Goal: Information Seeking & Learning: Learn about a topic

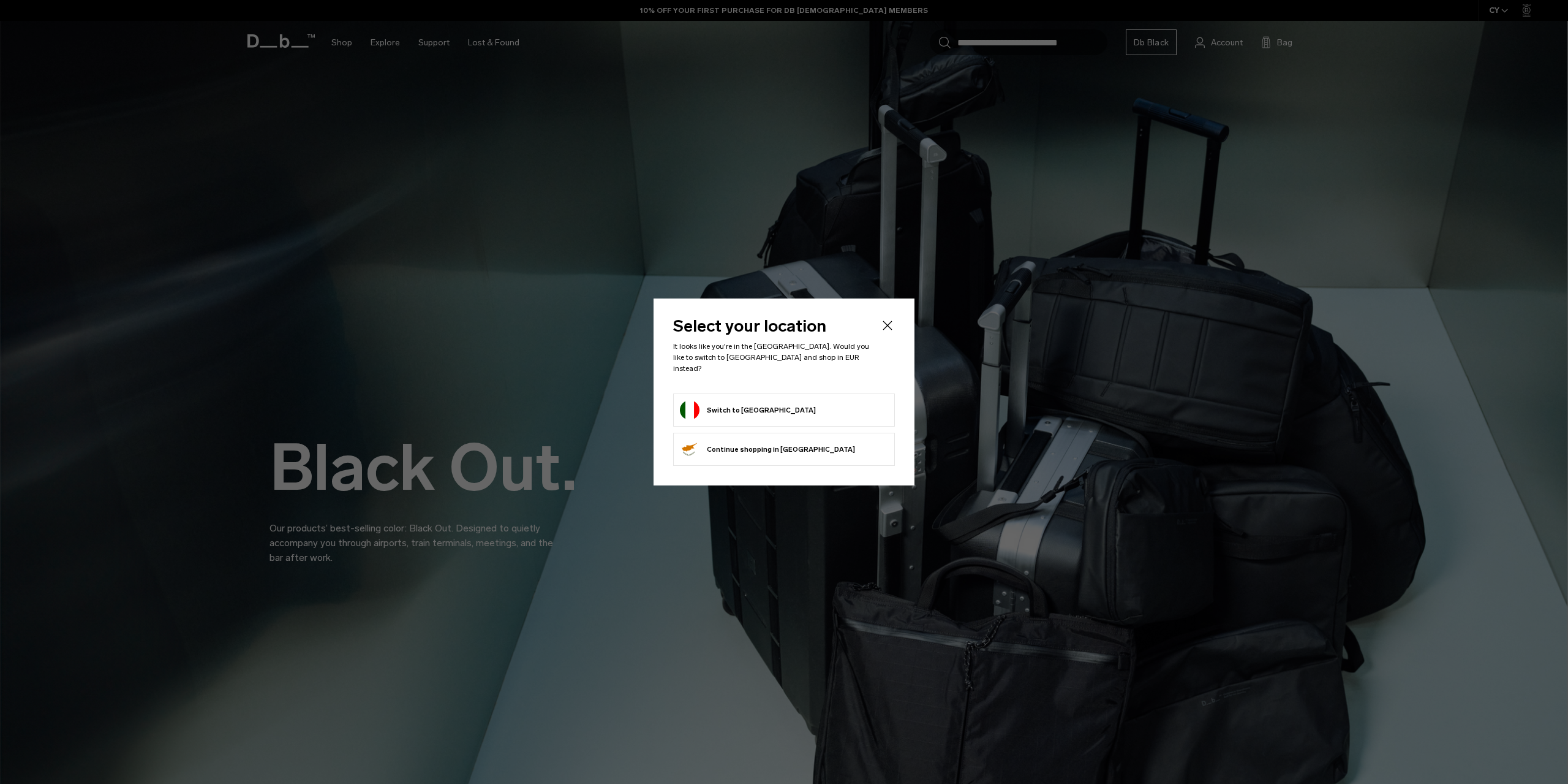
click at [727, 406] on button "Switch to [GEOGRAPHIC_DATA]" at bounding box center [748, 410] width 136 height 20
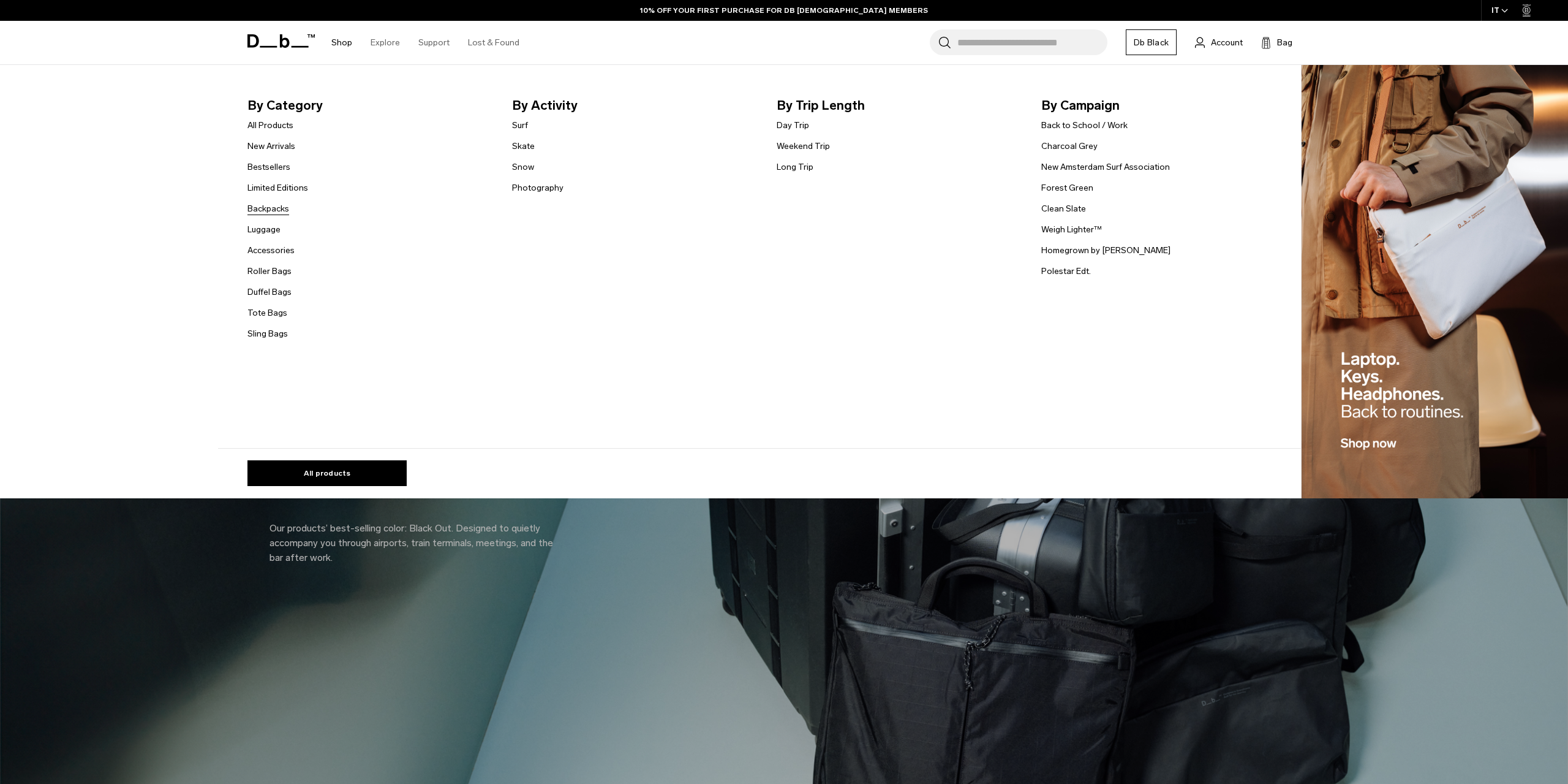
click at [267, 206] on link "Backpacks" at bounding box center [268, 209] width 41 height 13
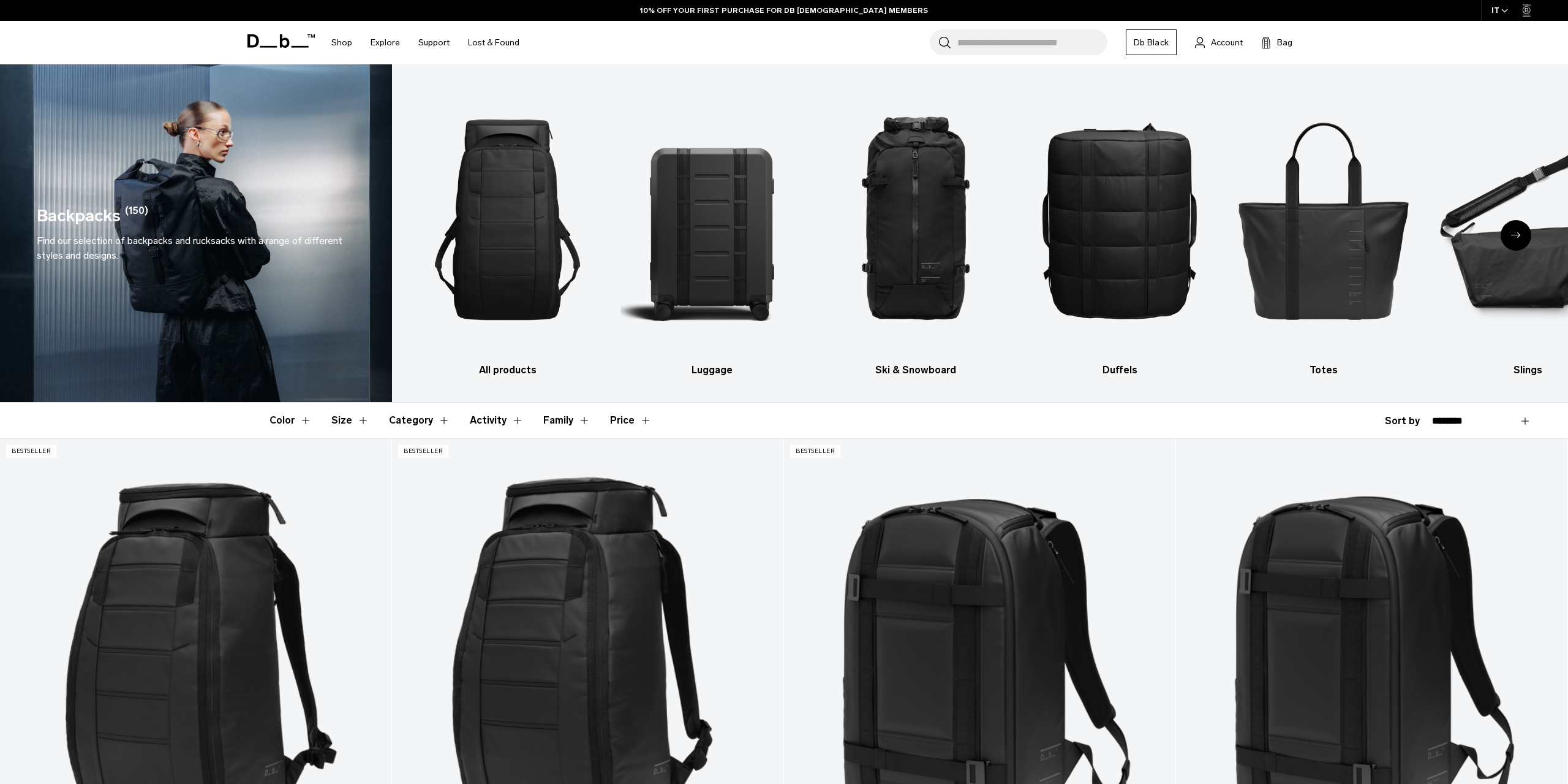
click at [513, 421] on button "Activity" at bounding box center [497, 420] width 54 height 36
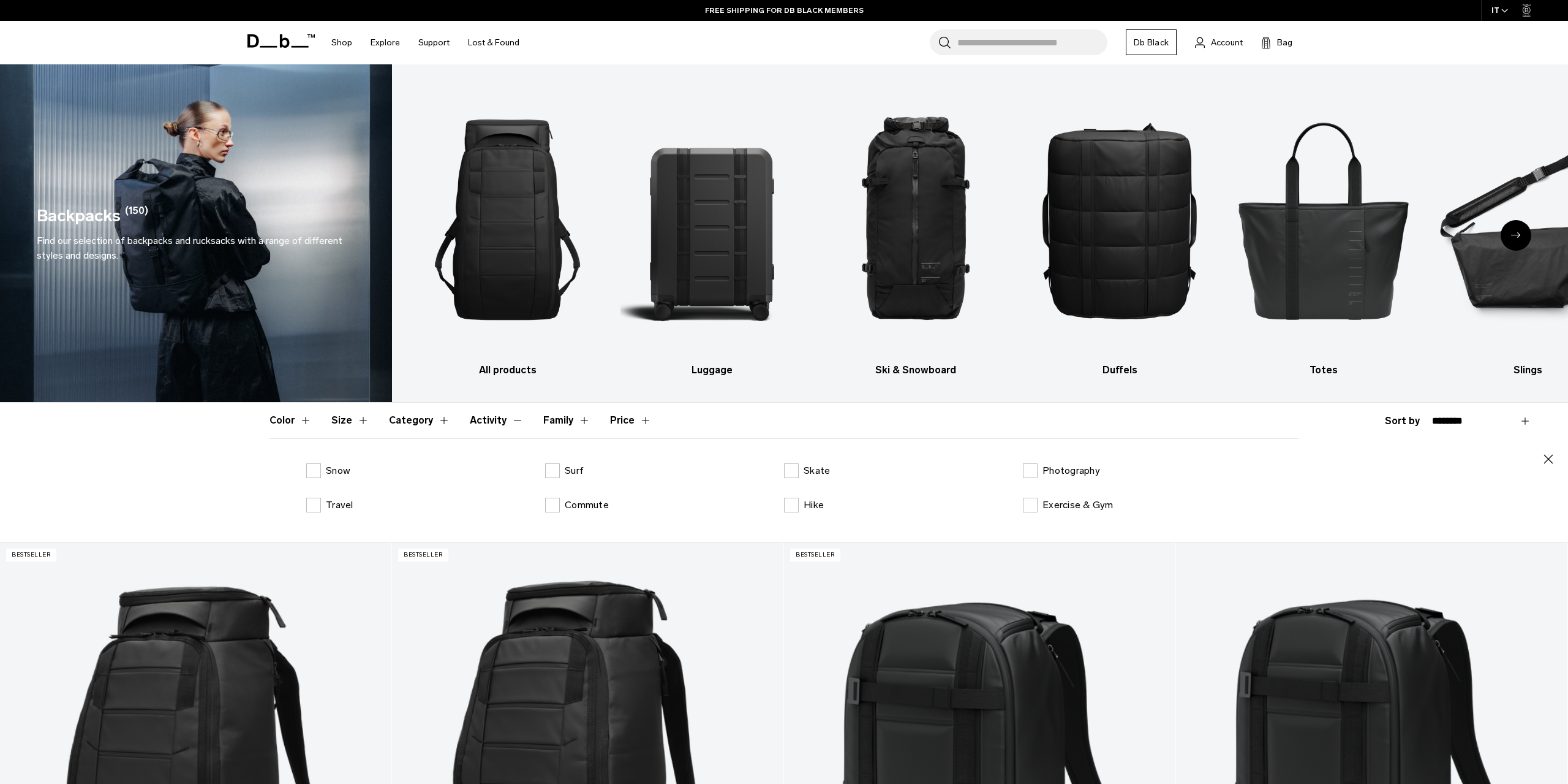
click at [513, 421] on button "Activity" at bounding box center [497, 420] width 54 height 36
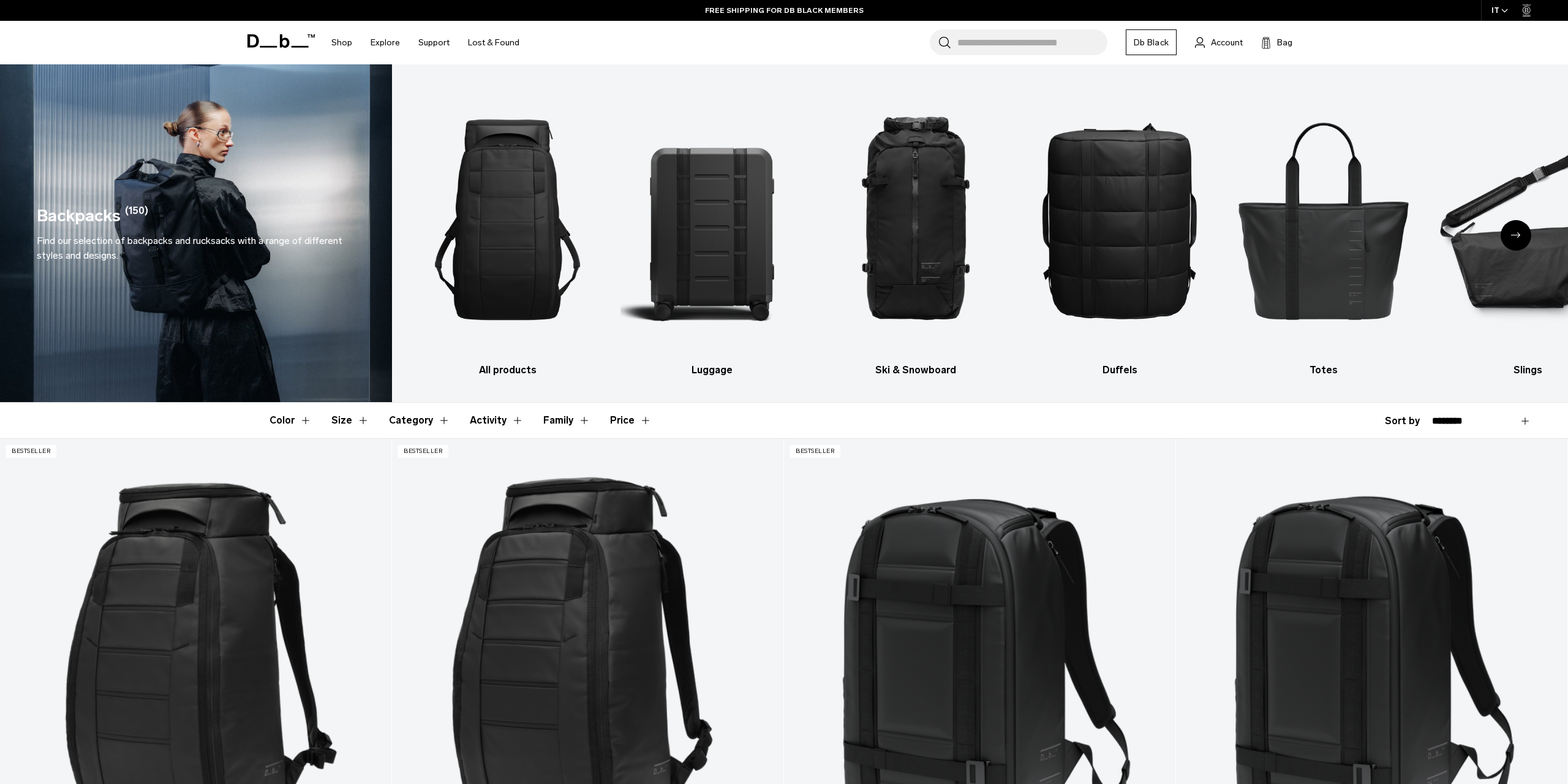
click at [414, 429] on button "Category" at bounding box center [419, 420] width 61 height 36
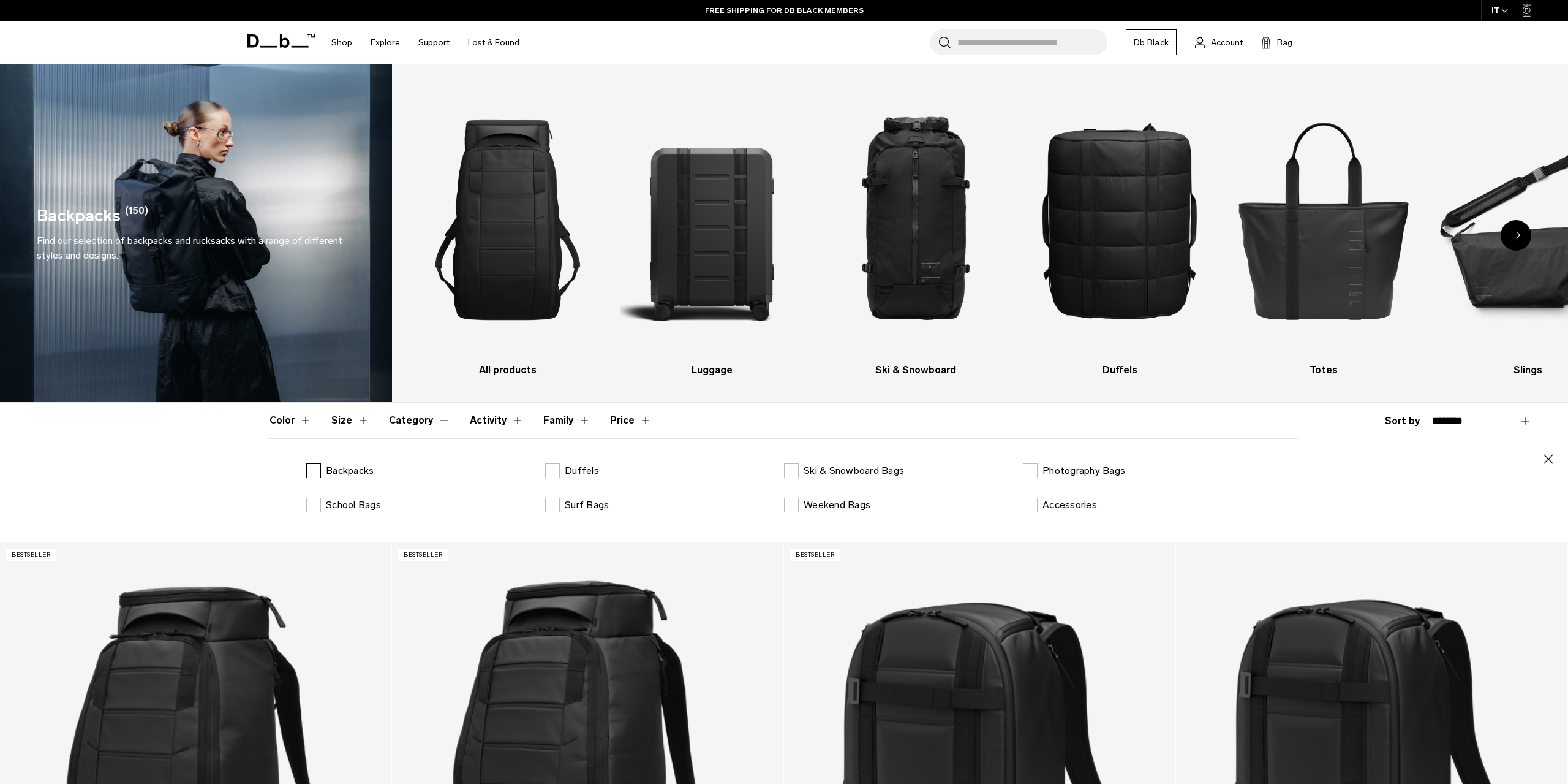
click at [313, 474] on label "Backpacks" at bounding box center [340, 470] width 68 height 14
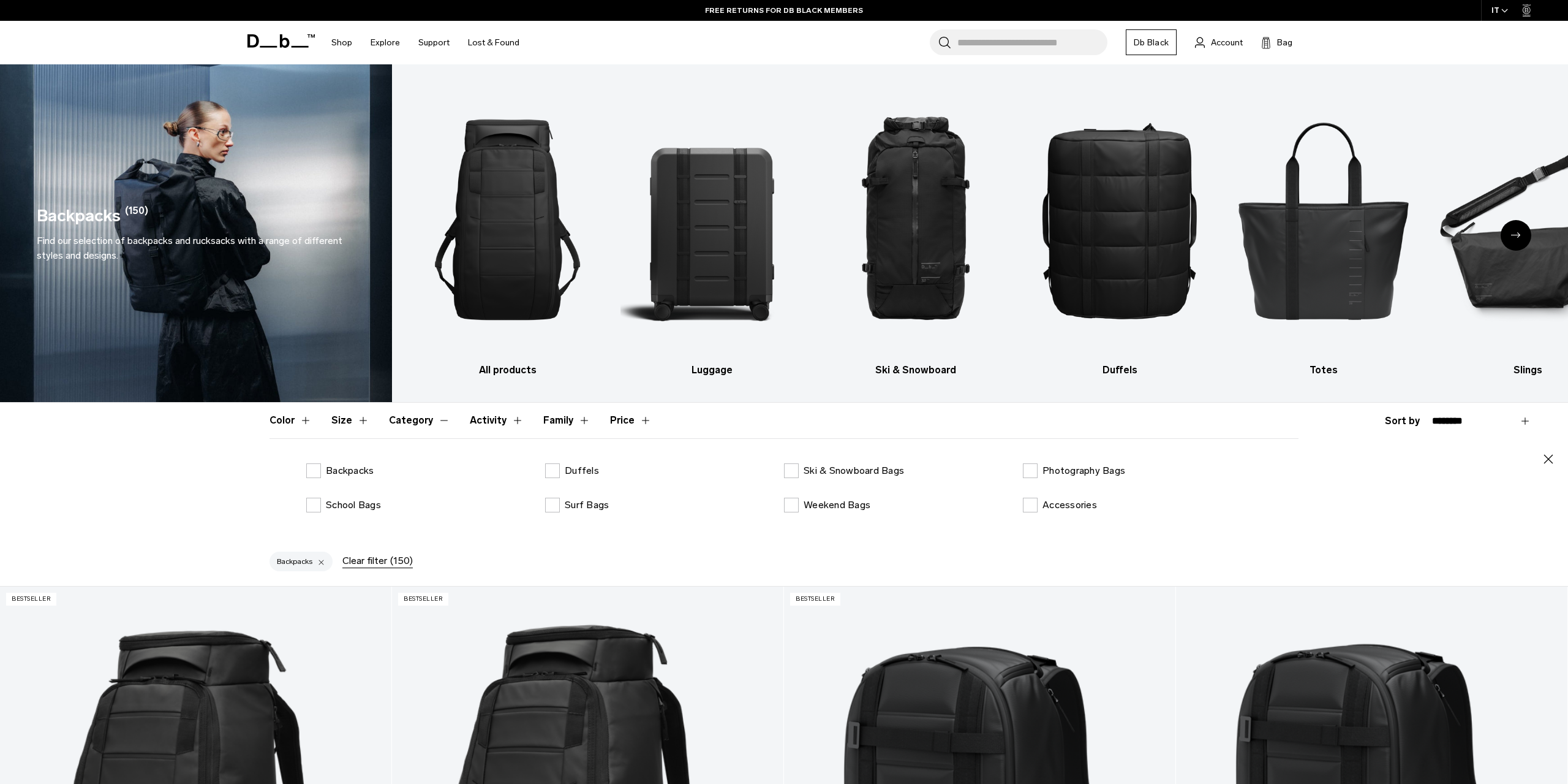
click at [362, 427] on button "Size" at bounding box center [350, 420] width 38 height 36
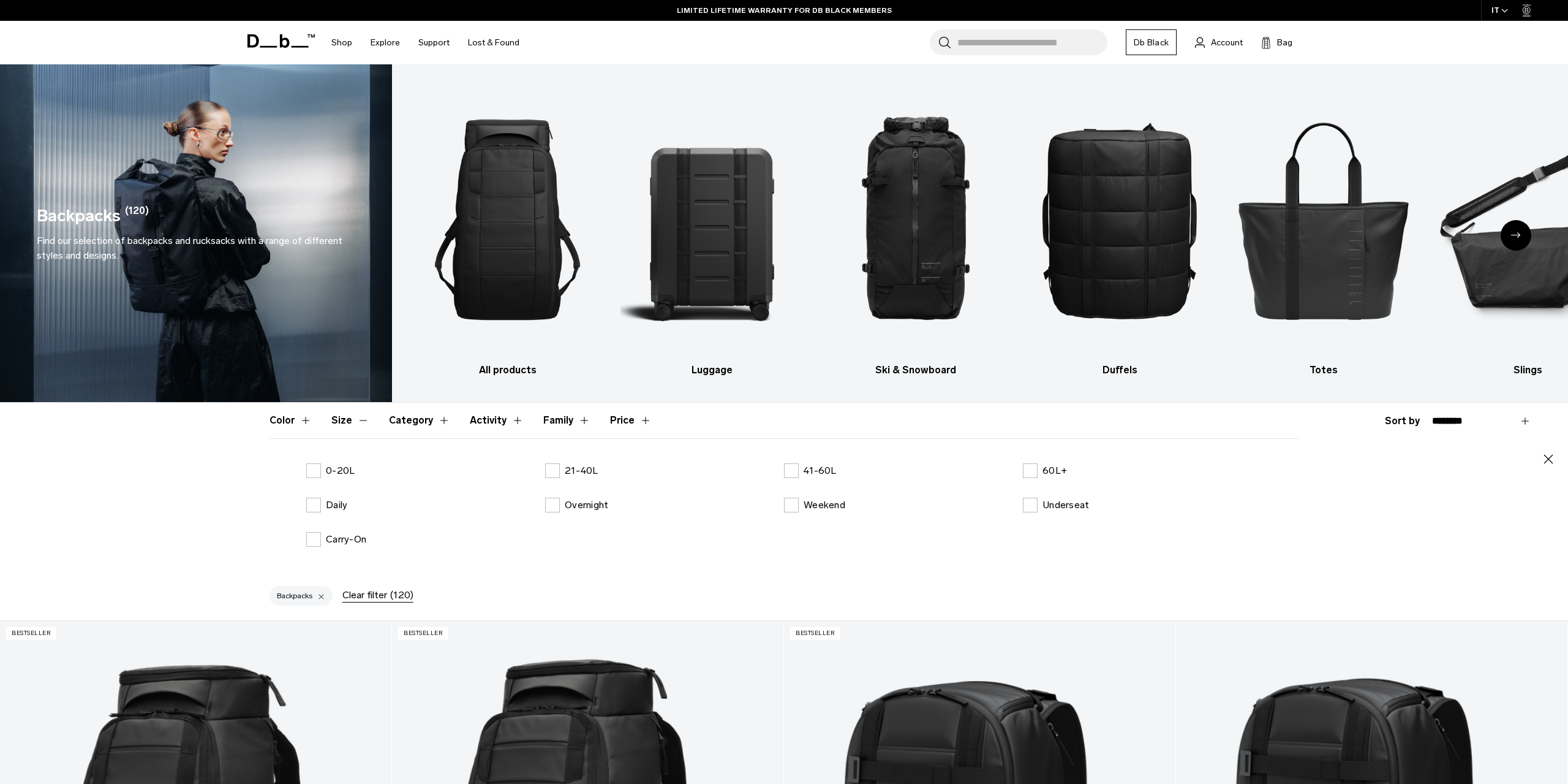
click at [362, 427] on button "Size" at bounding box center [350, 420] width 38 height 36
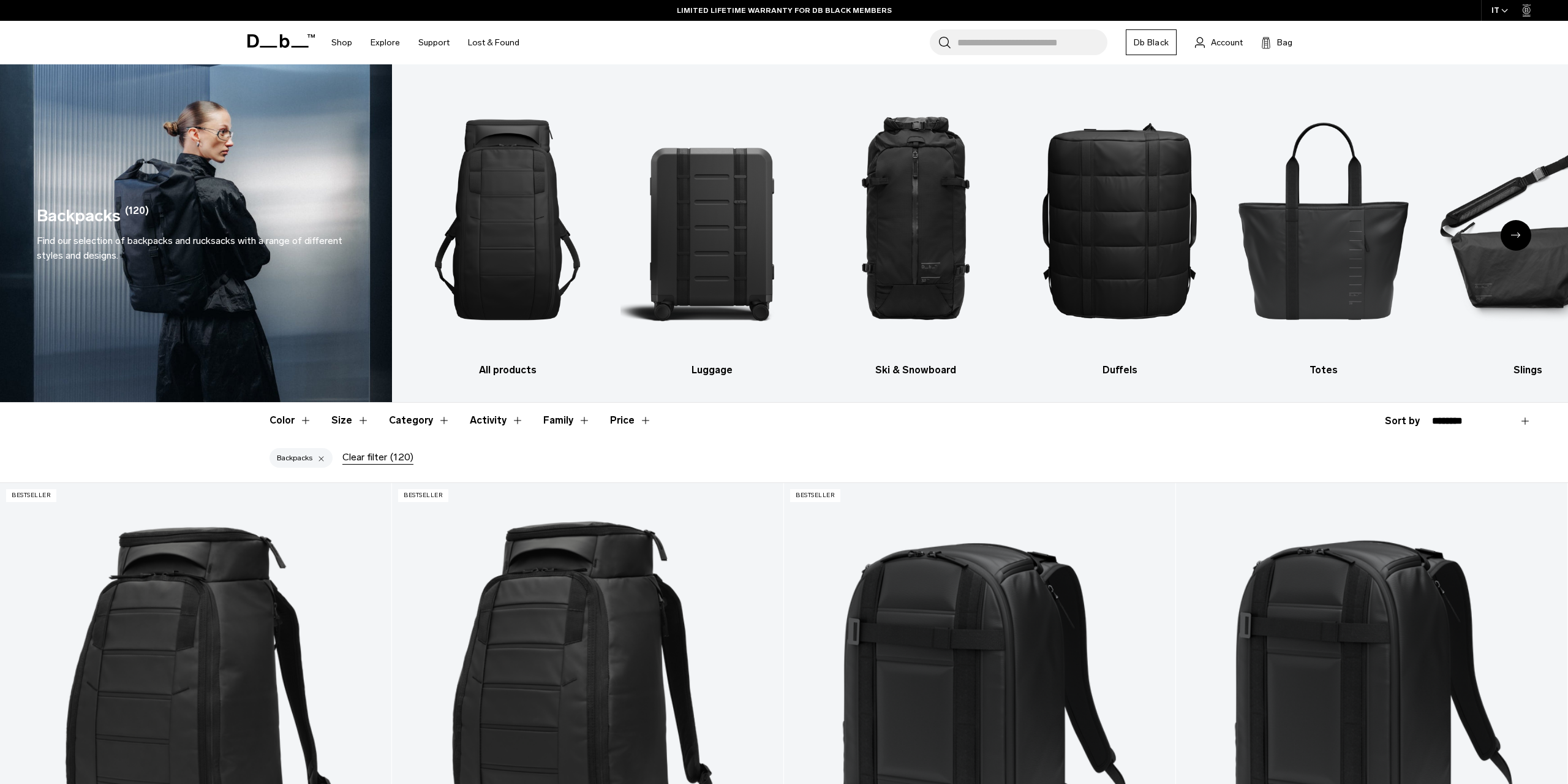
click at [490, 421] on button "Activity" at bounding box center [497, 420] width 54 height 36
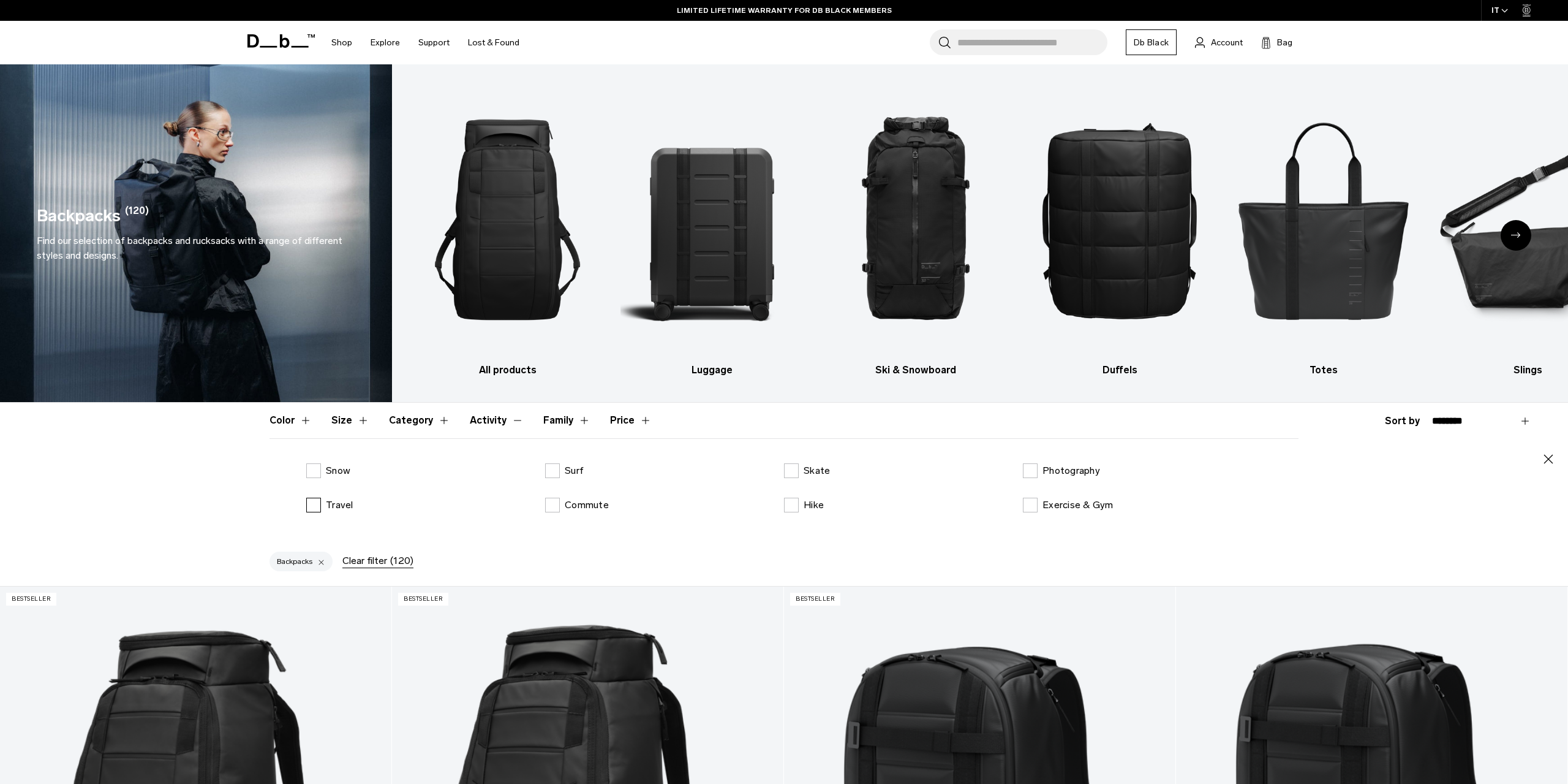
click at [311, 507] on label "Travel" at bounding box center [330, 505] width 47 height 14
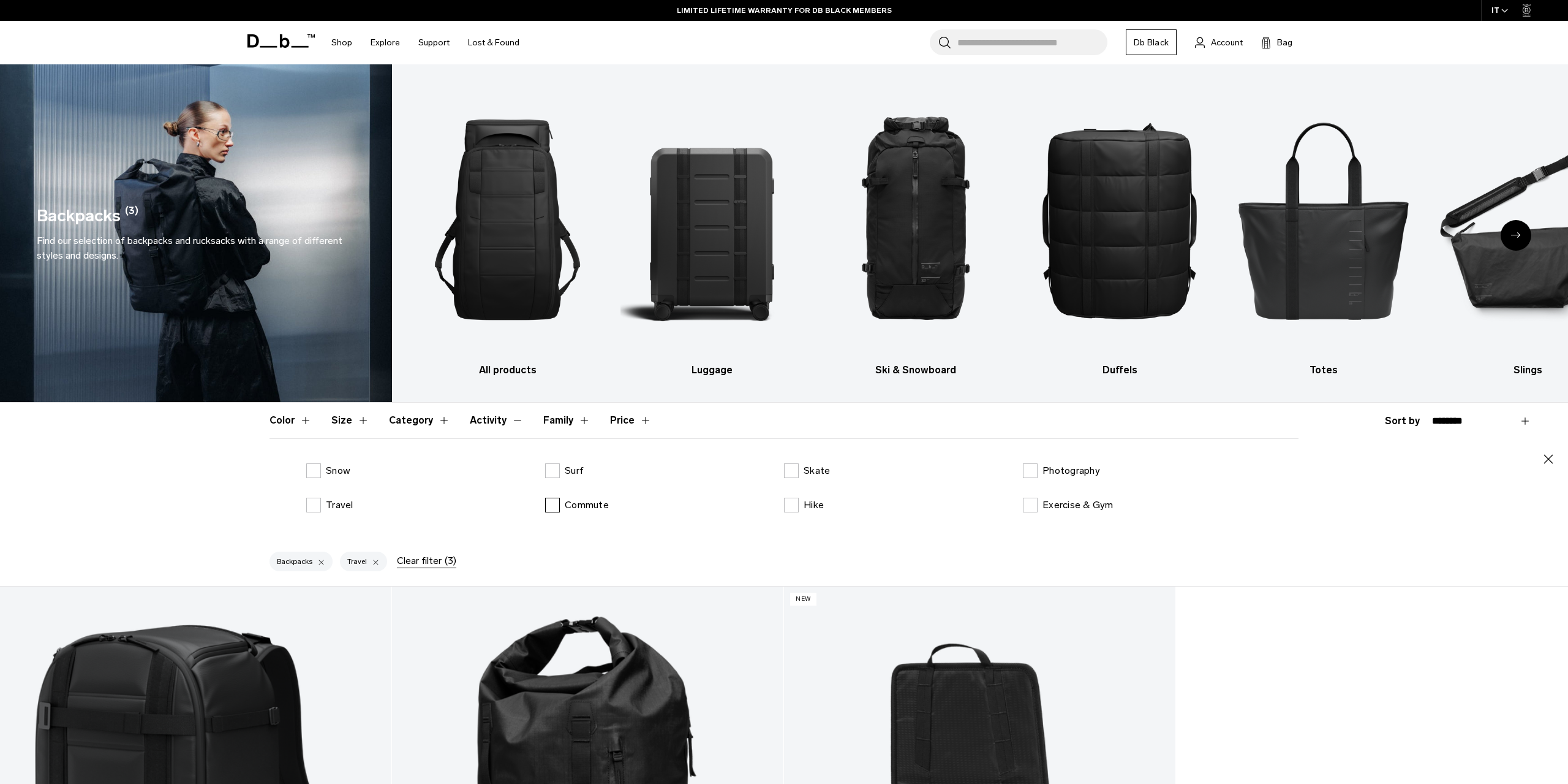
click at [563, 512] on label "Commute" at bounding box center [577, 505] width 64 height 14
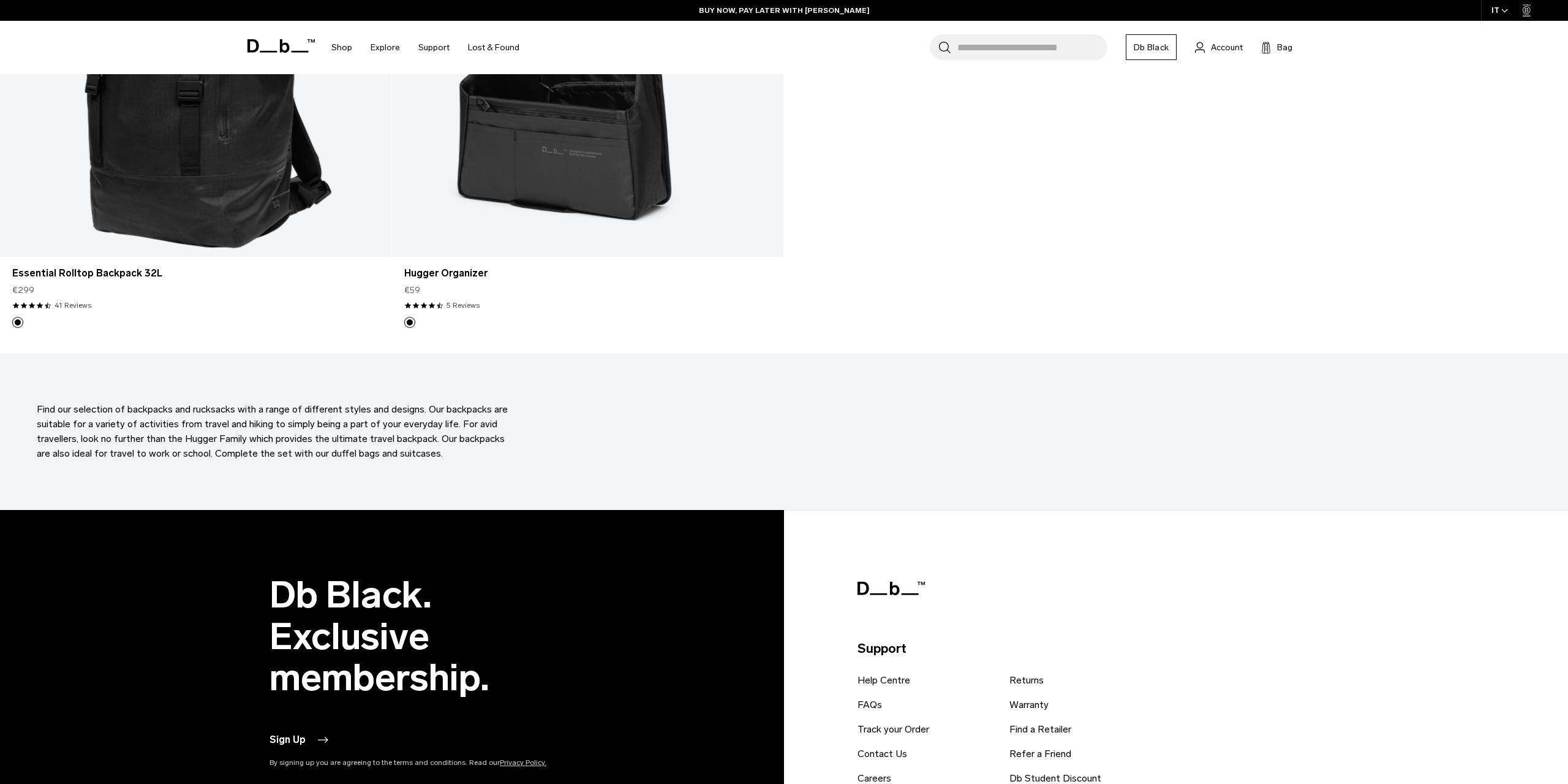
scroll to position [255, 0]
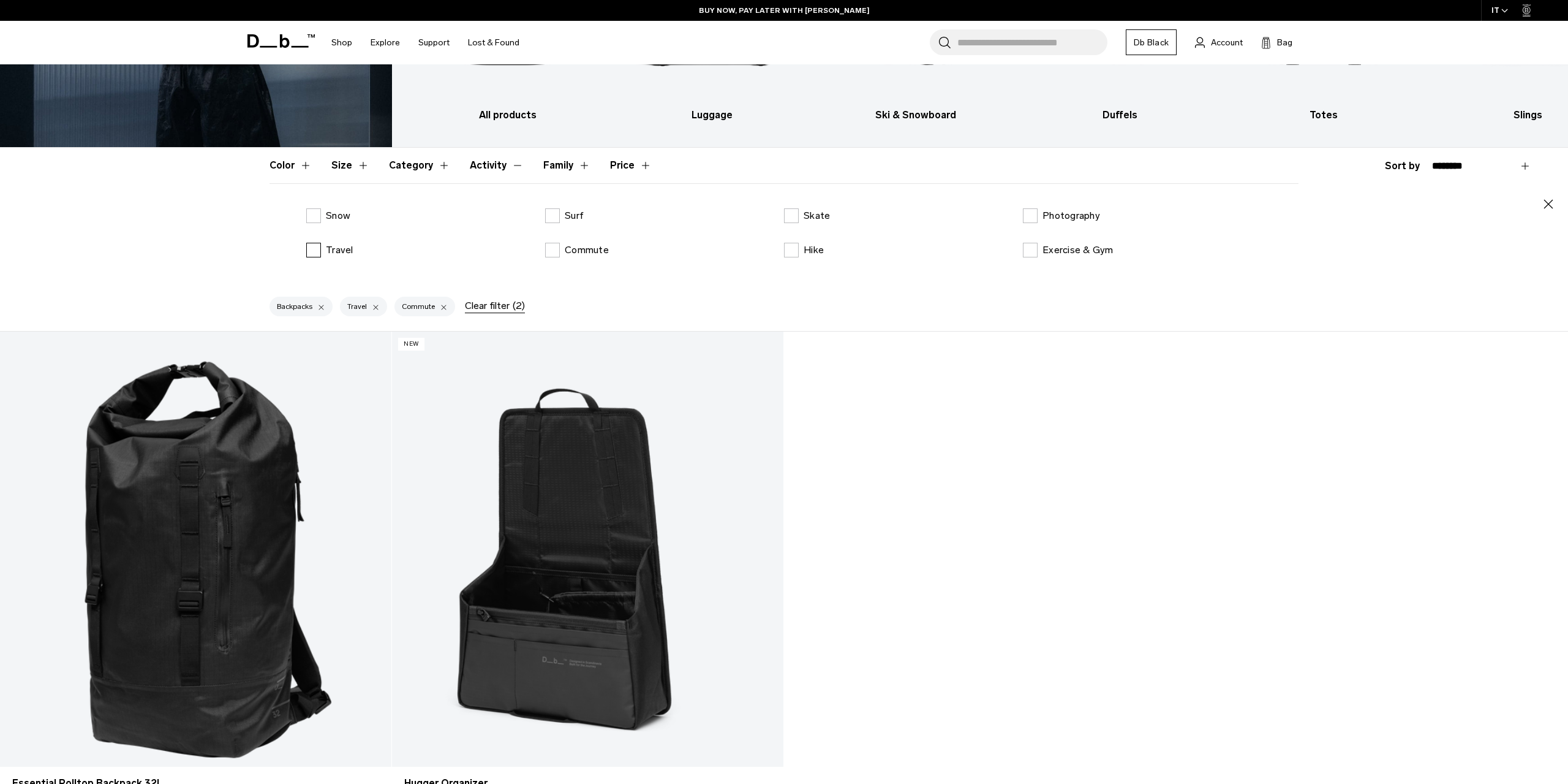
click at [315, 251] on label "Travel" at bounding box center [330, 250] width 47 height 14
click at [552, 255] on label "Commute" at bounding box center [577, 250] width 64 height 14
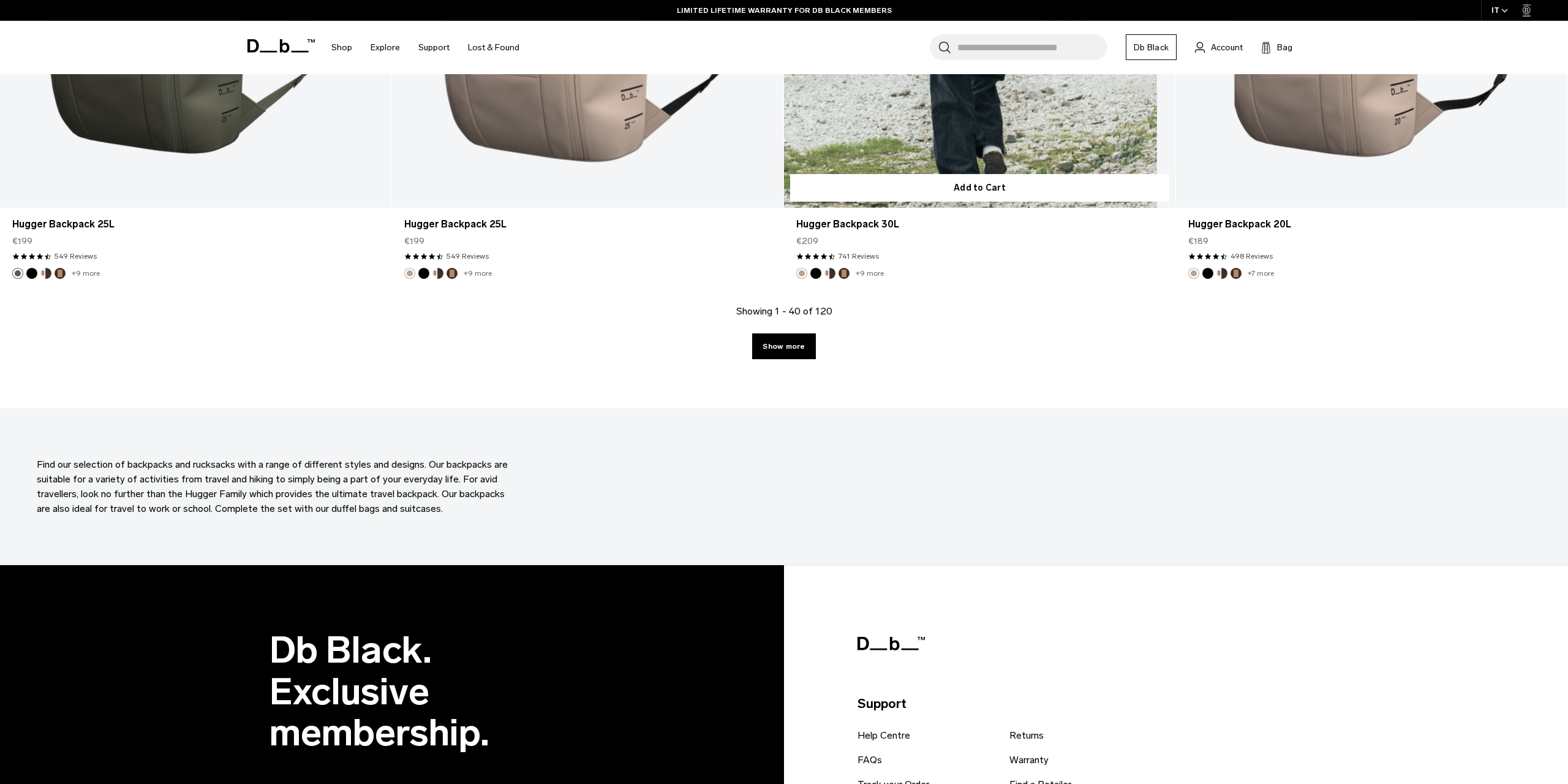
scroll to position [5481, 0]
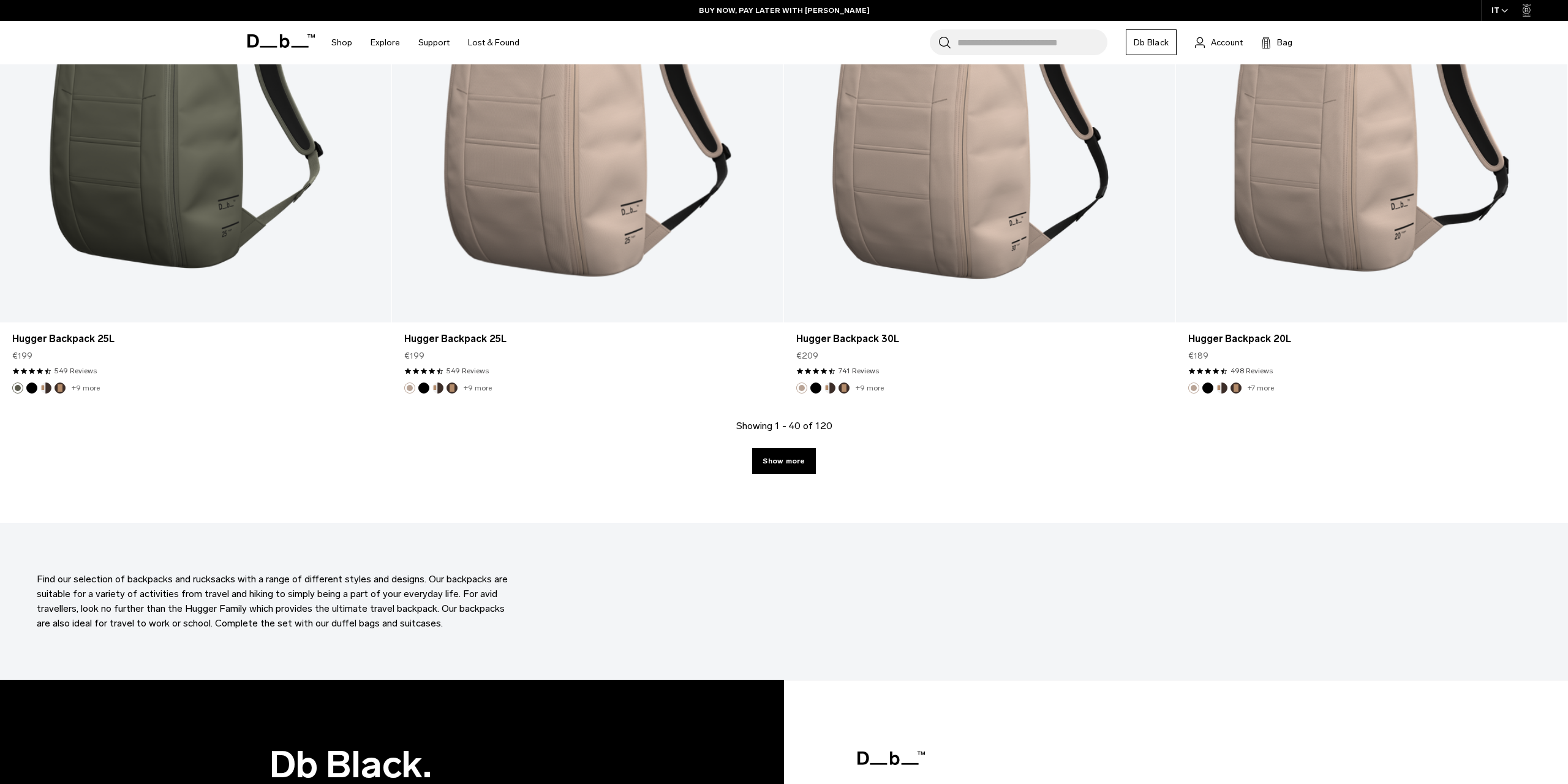
scroll to position [255, 0]
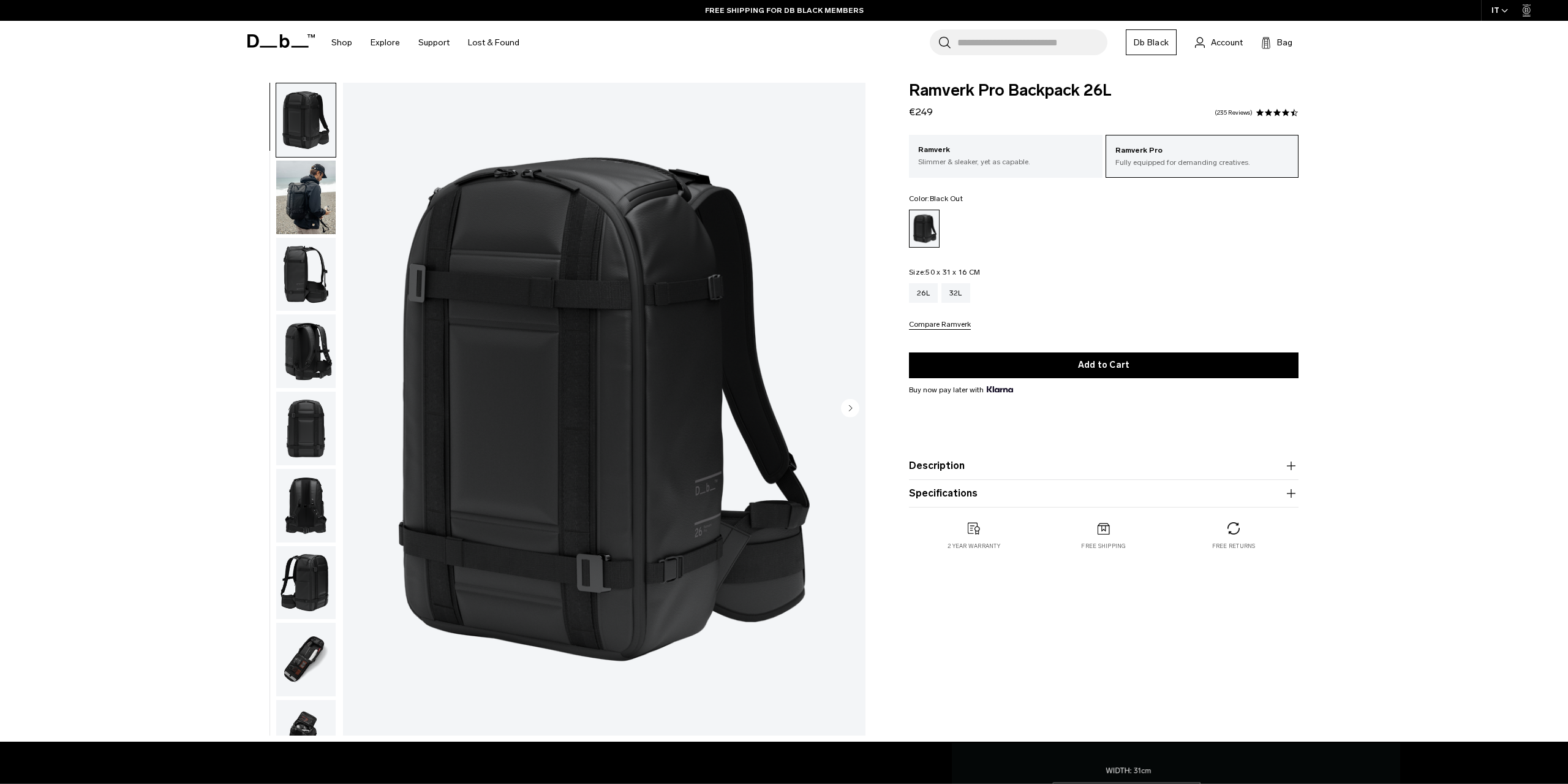
click at [311, 198] on img "button" at bounding box center [306, 198] width 60 height 73
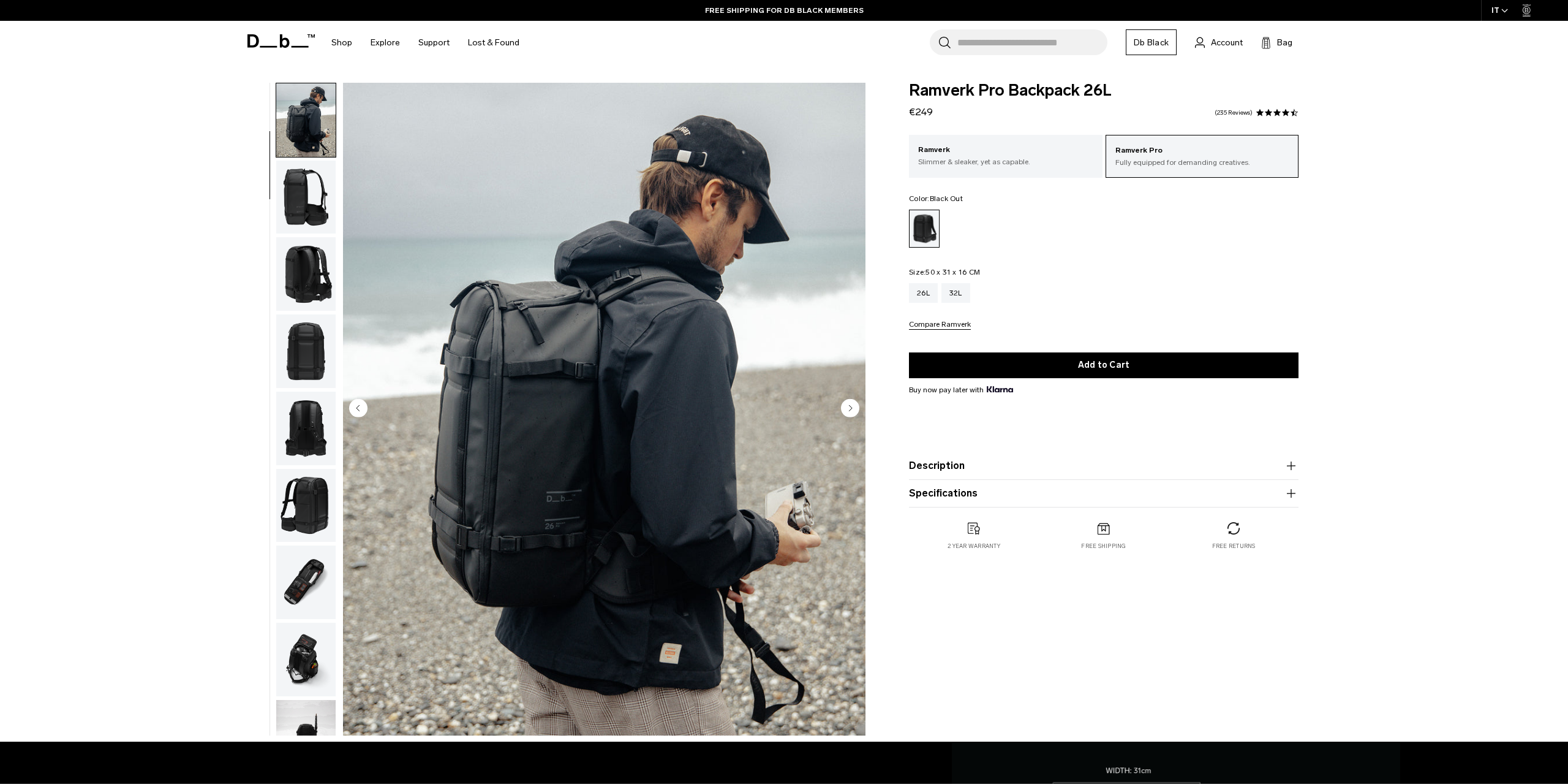
click at [310, 198] on img "button" at bounding box center [306, 198] width 60 height 73
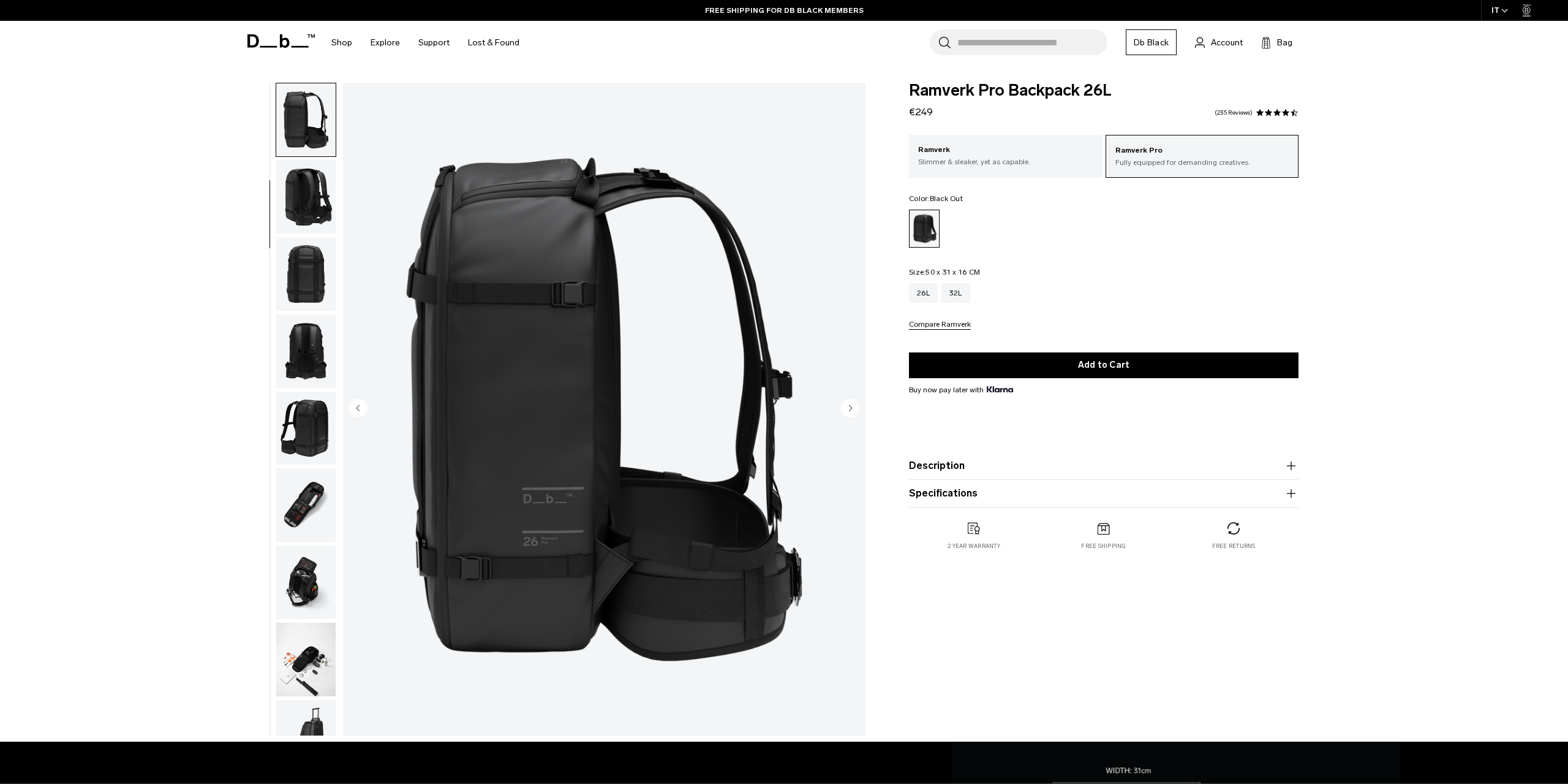
click at [310, 198] on img "button" at bounding box center [306, 197] width 60 height 73
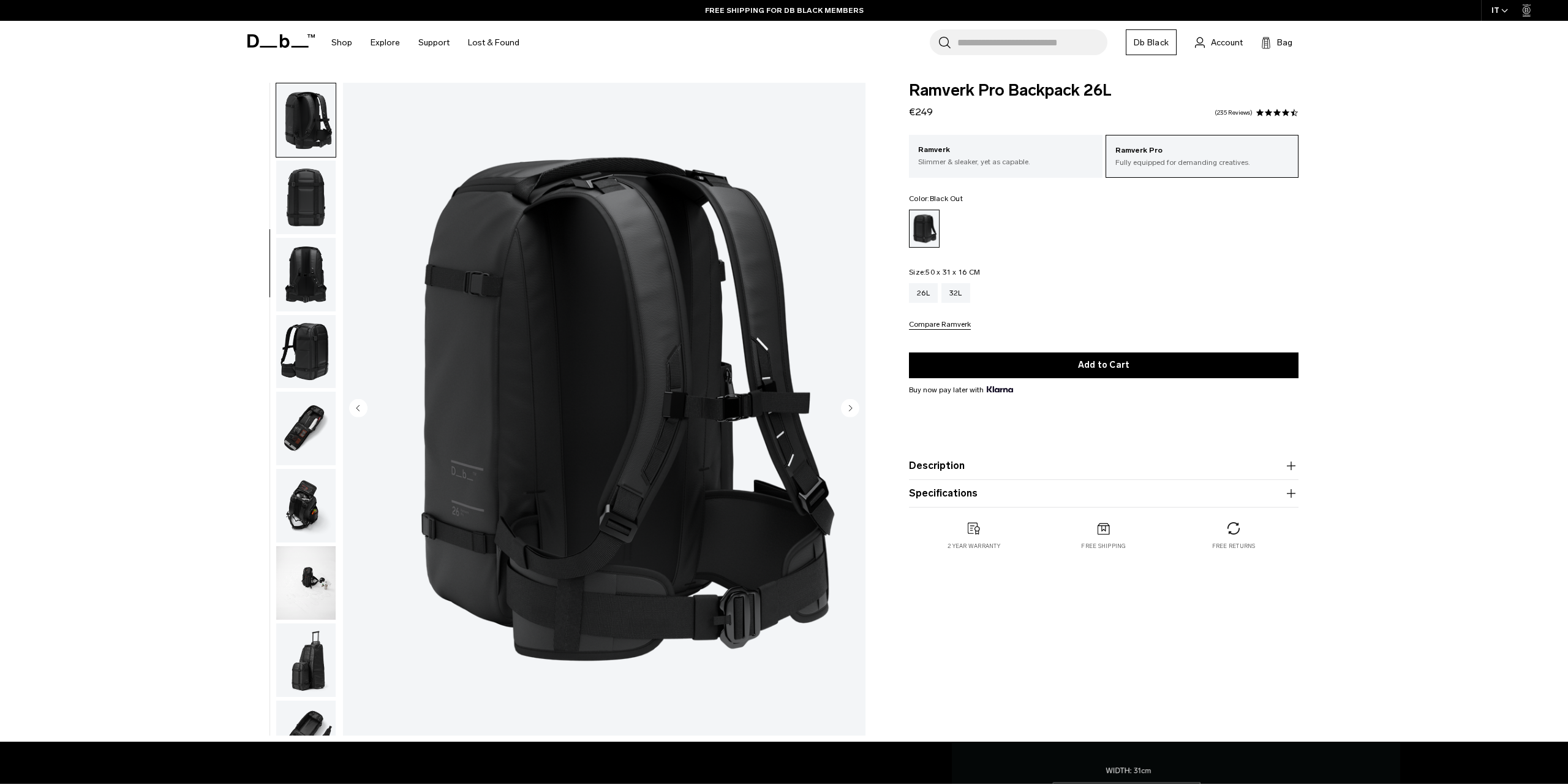
scroll to position [232, 0]
click at [310, 198] on img "button" at bounding box center [306, 197] width 60 height 73
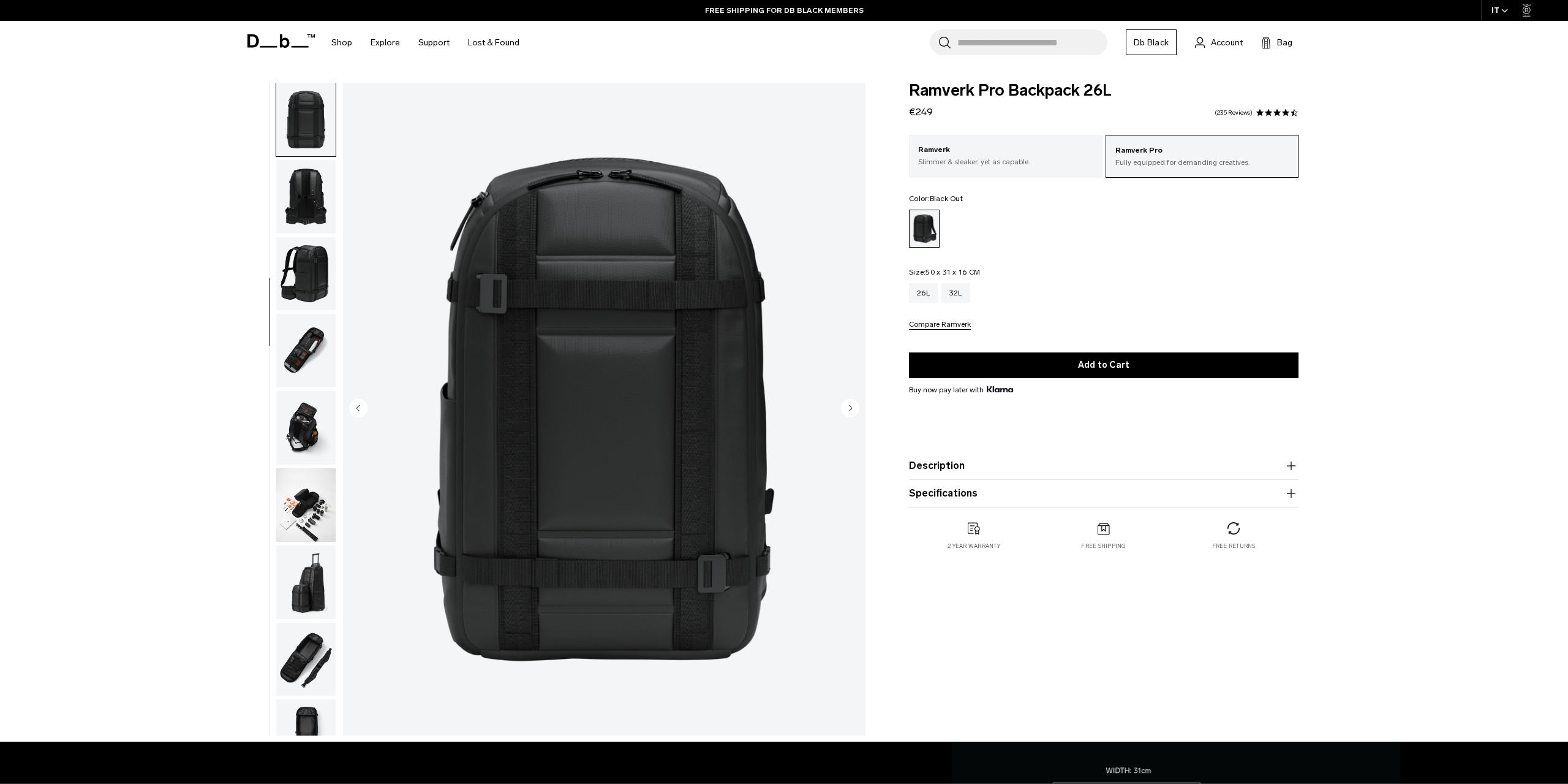
click at [310, 198] on img "button" at bounding box center [306, 197] width 60 height 73
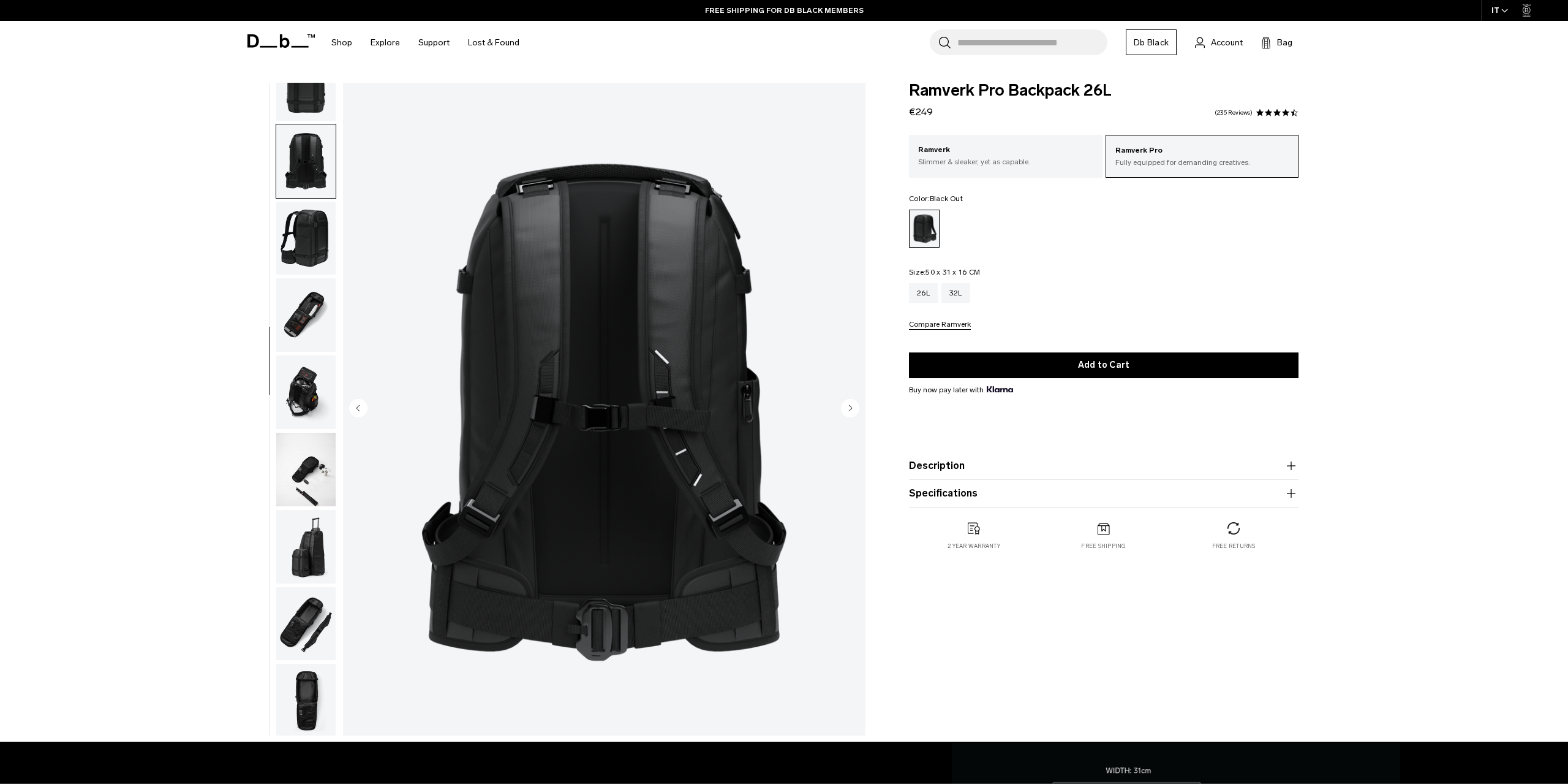
scroll to position [348, 0]
click at [310, 227] on img "button" at bounding box center [306, 236] width 60 height 73
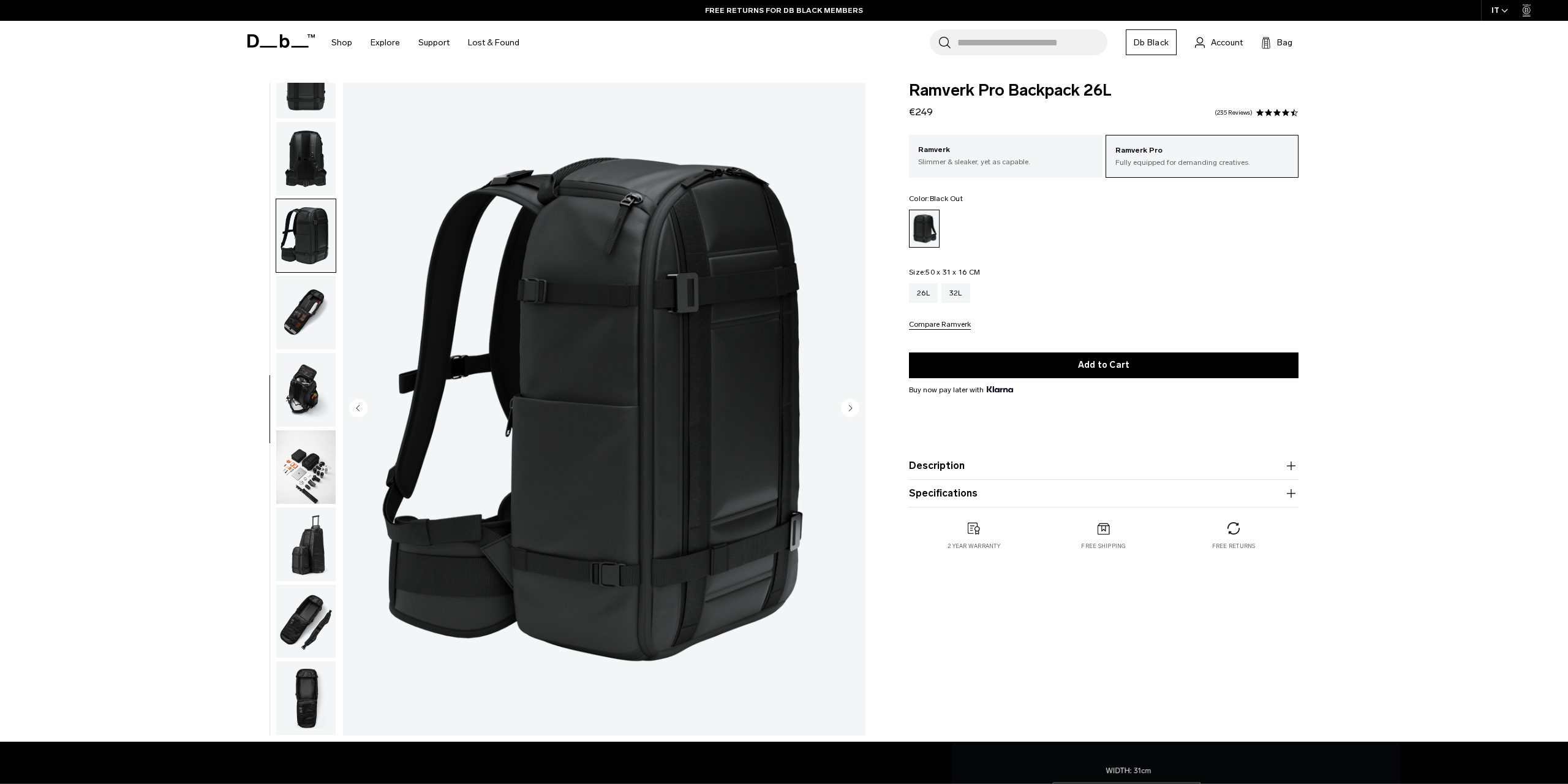
click at [317, 299] on img "button" at bounding box center [306, 312] width 60 height 73
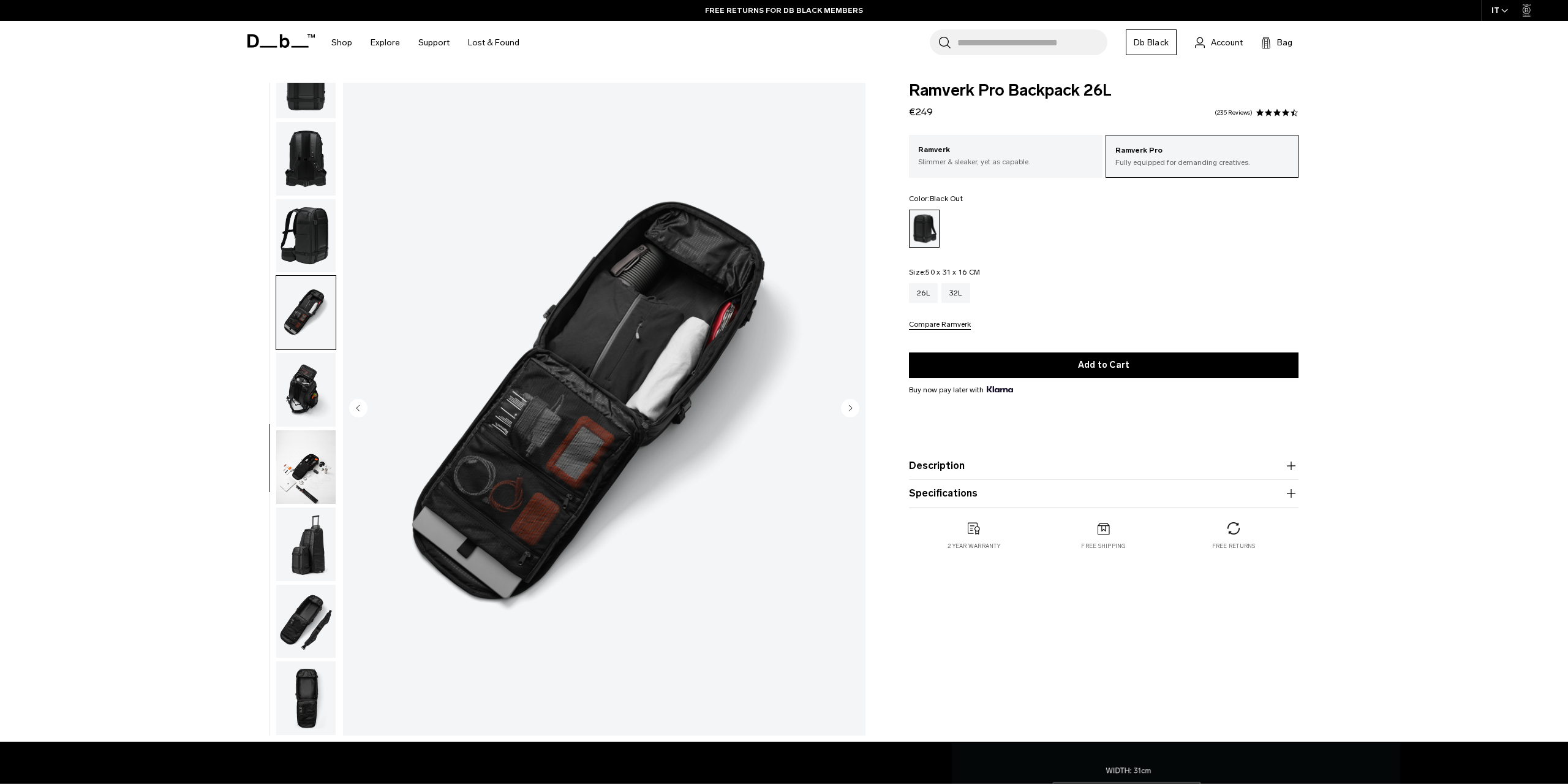
click at [309, 378] on img "button" at bounding box center [306, 390] width 60 height 73
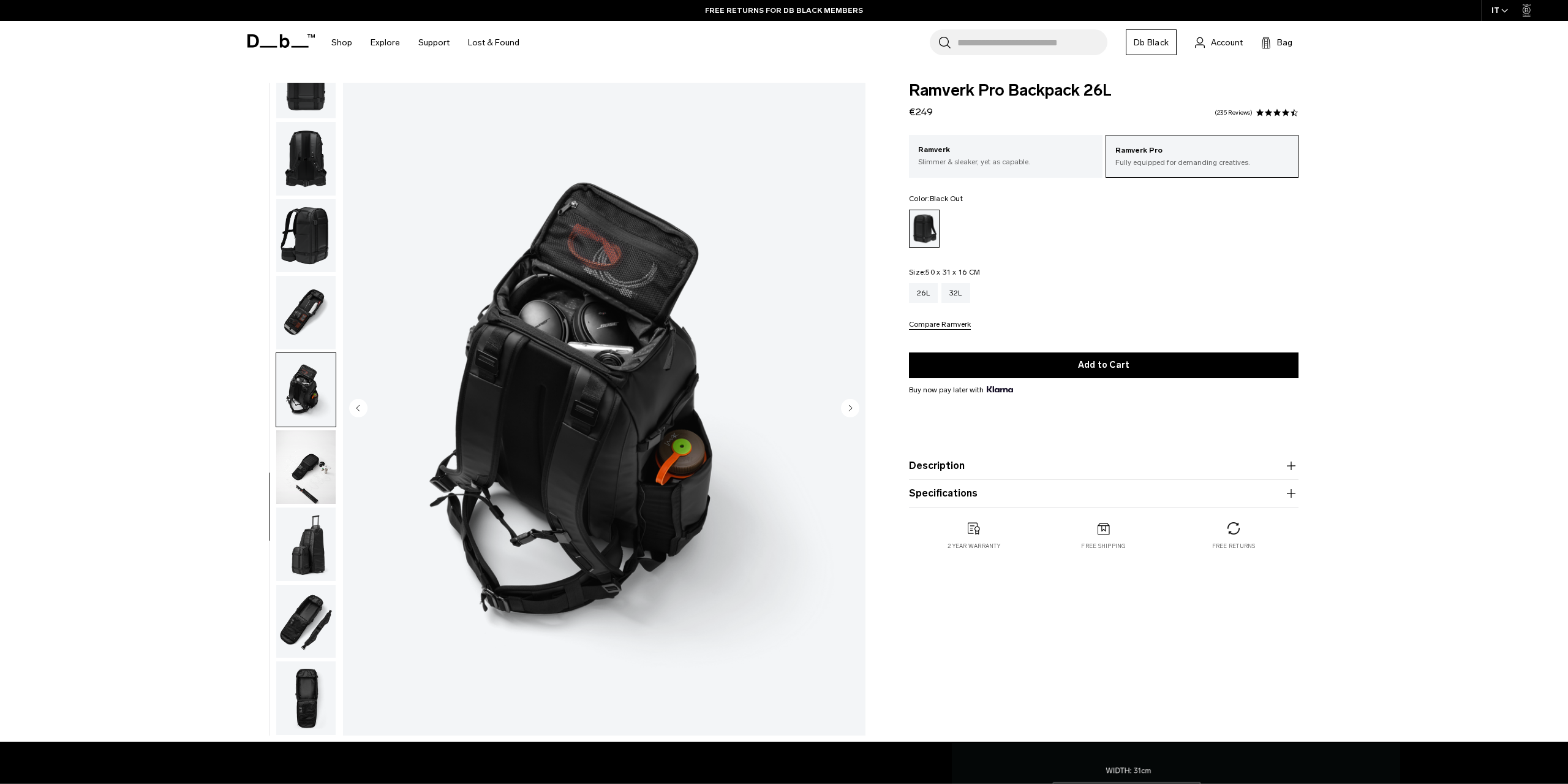
click at [316, 447] on img "button" at bounding box center [306, 467] width 60 height 73
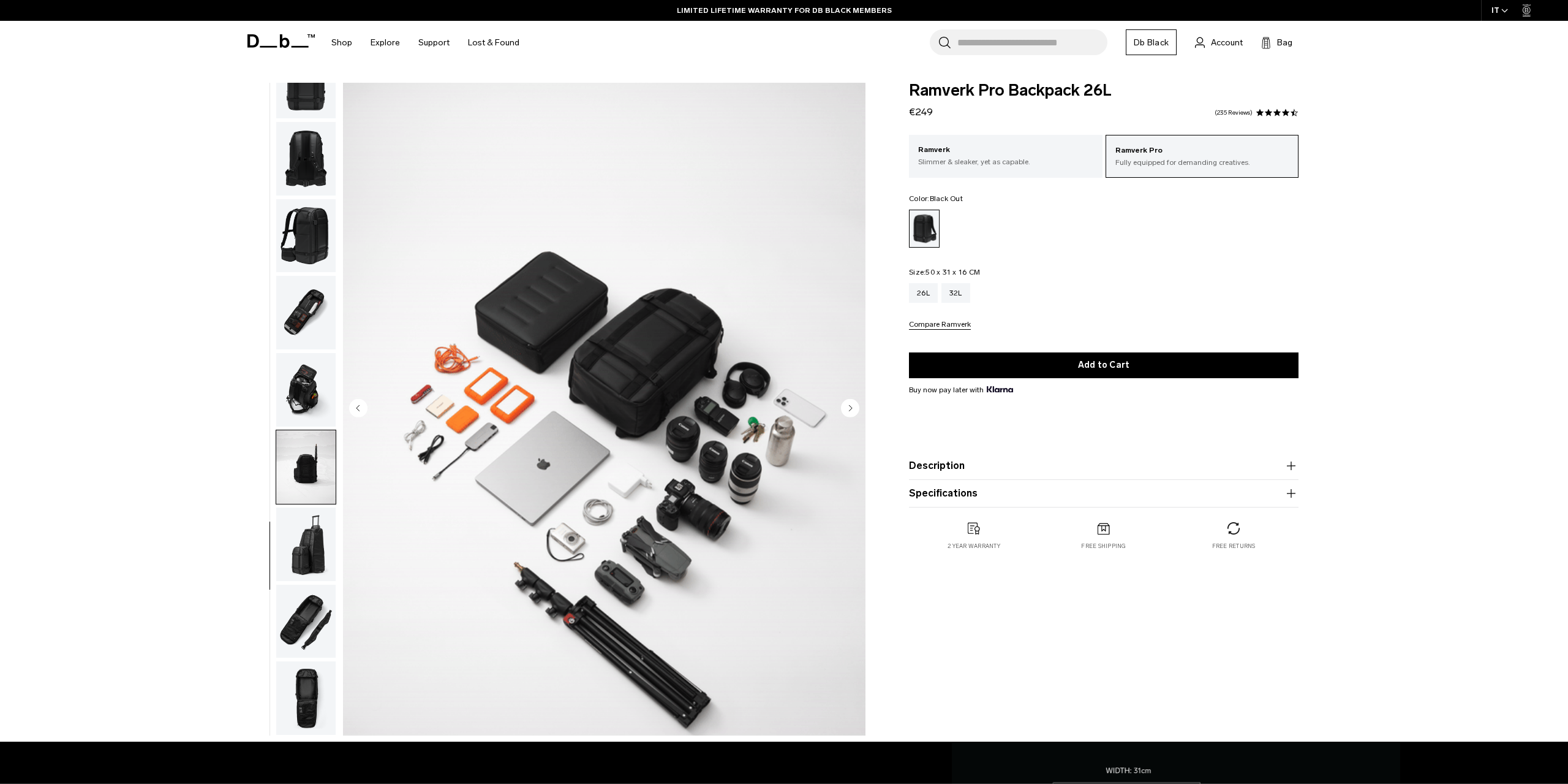
click at [320, 548] on img "button" at bounding box center [306, 544] width 60 height 73
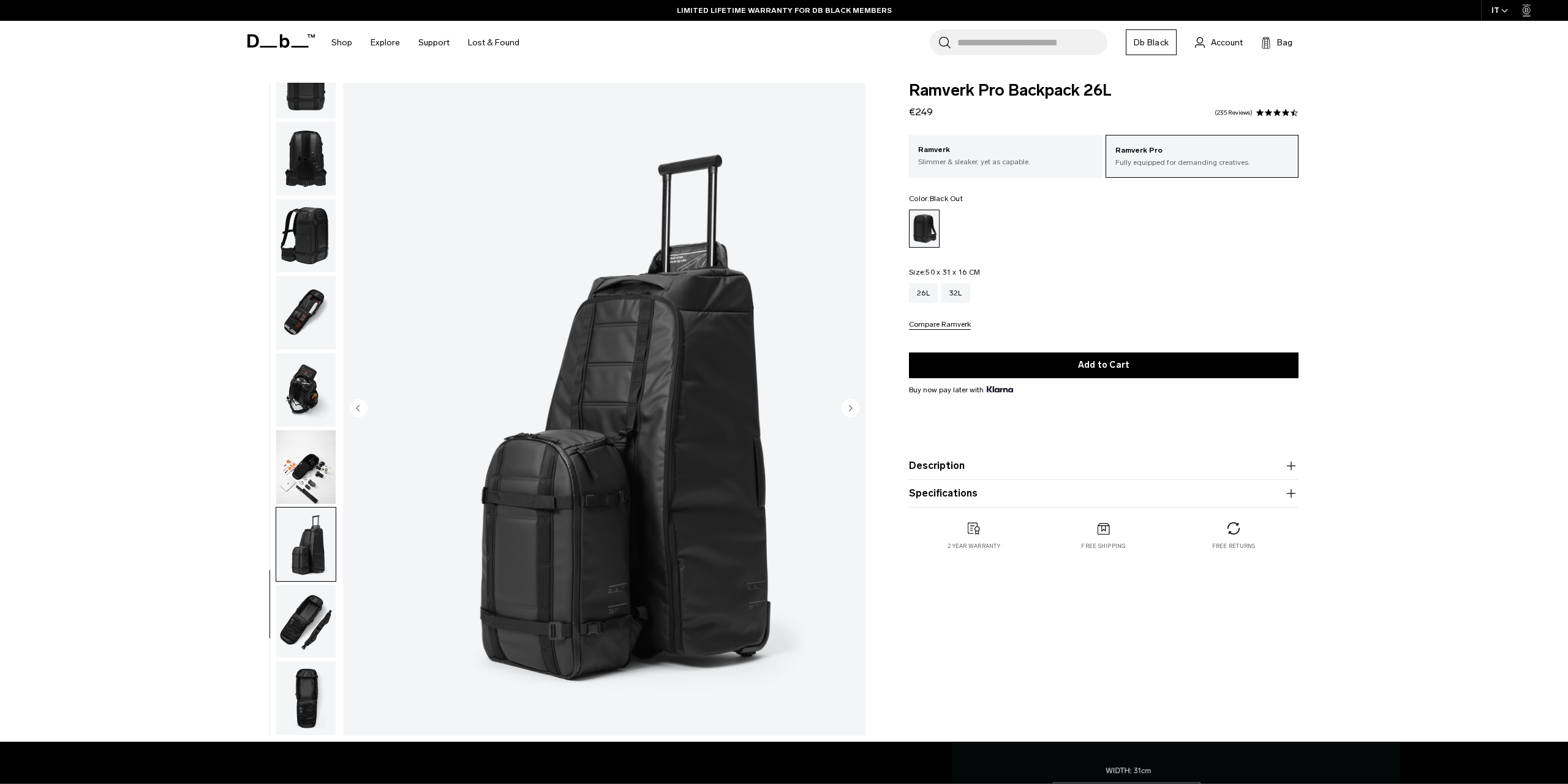
click at [311, 484] on img "button" at bounding box center [306, 467] width 60 height 73
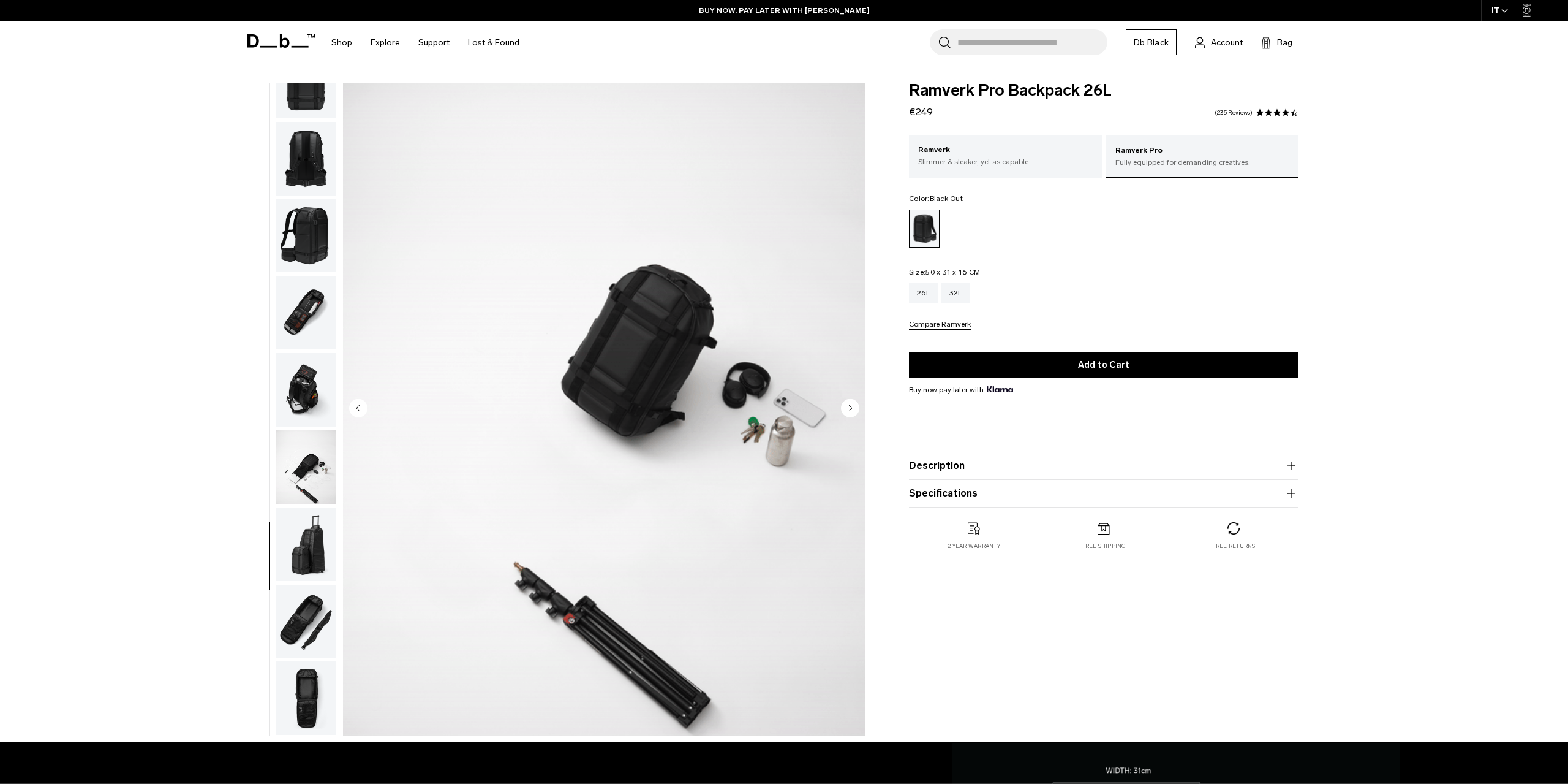
click at [303, 543] on img "button" at bounding box center [306, 544] width 60 height 73
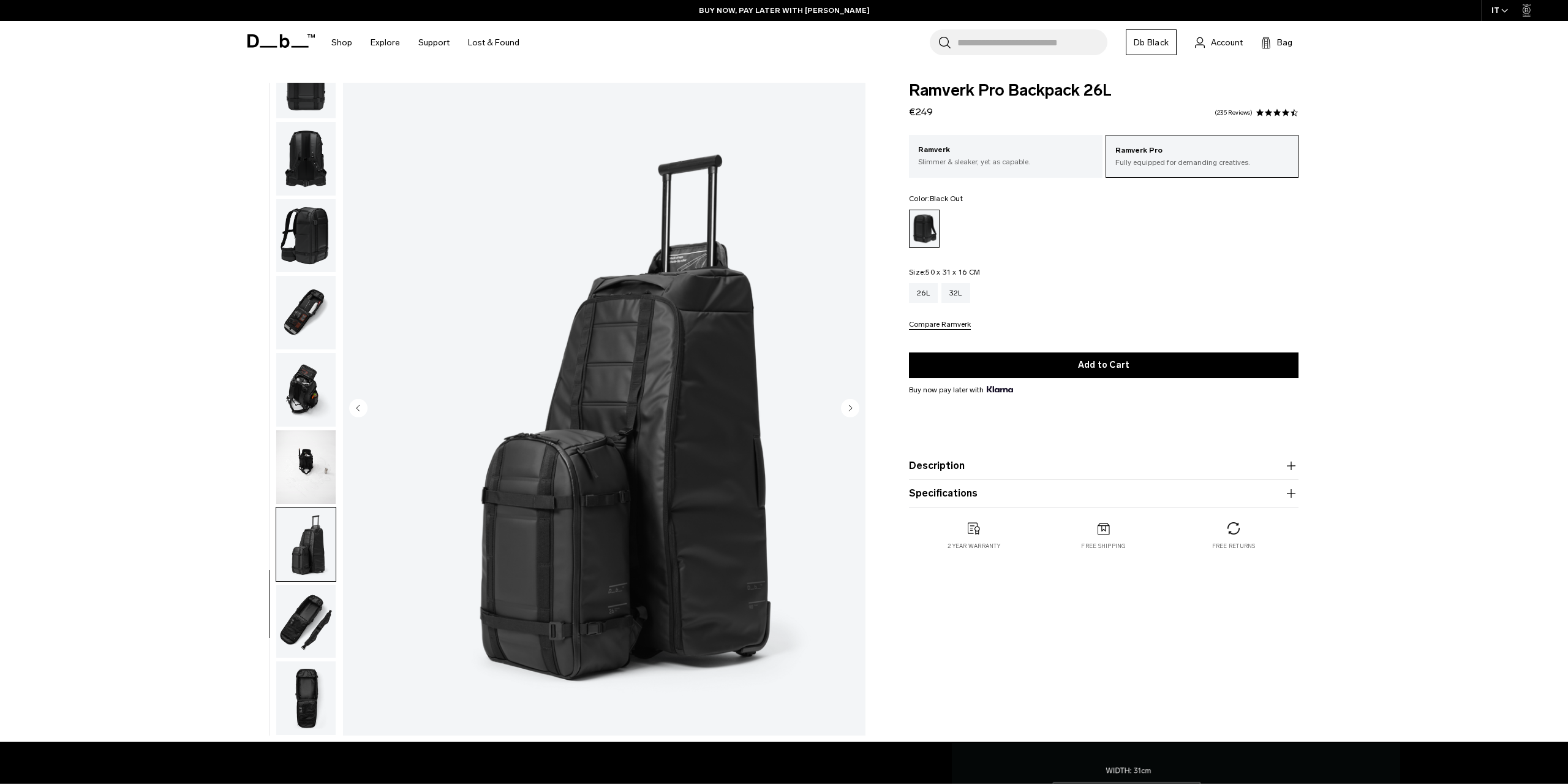
click at [307, 604] on img "button" at bounding box center [306, 621] width 60 height 73
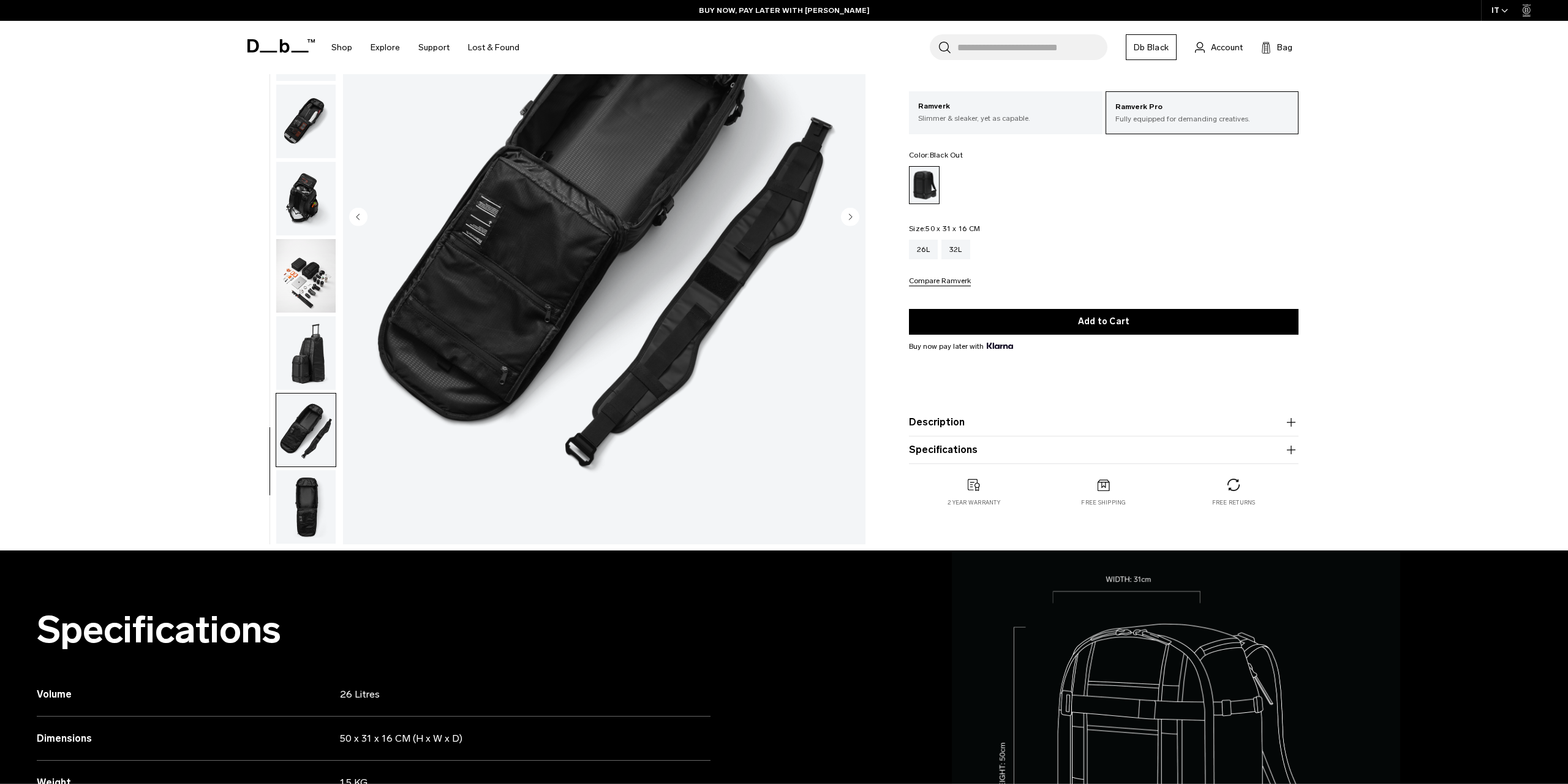
scroll to position [127, 0]
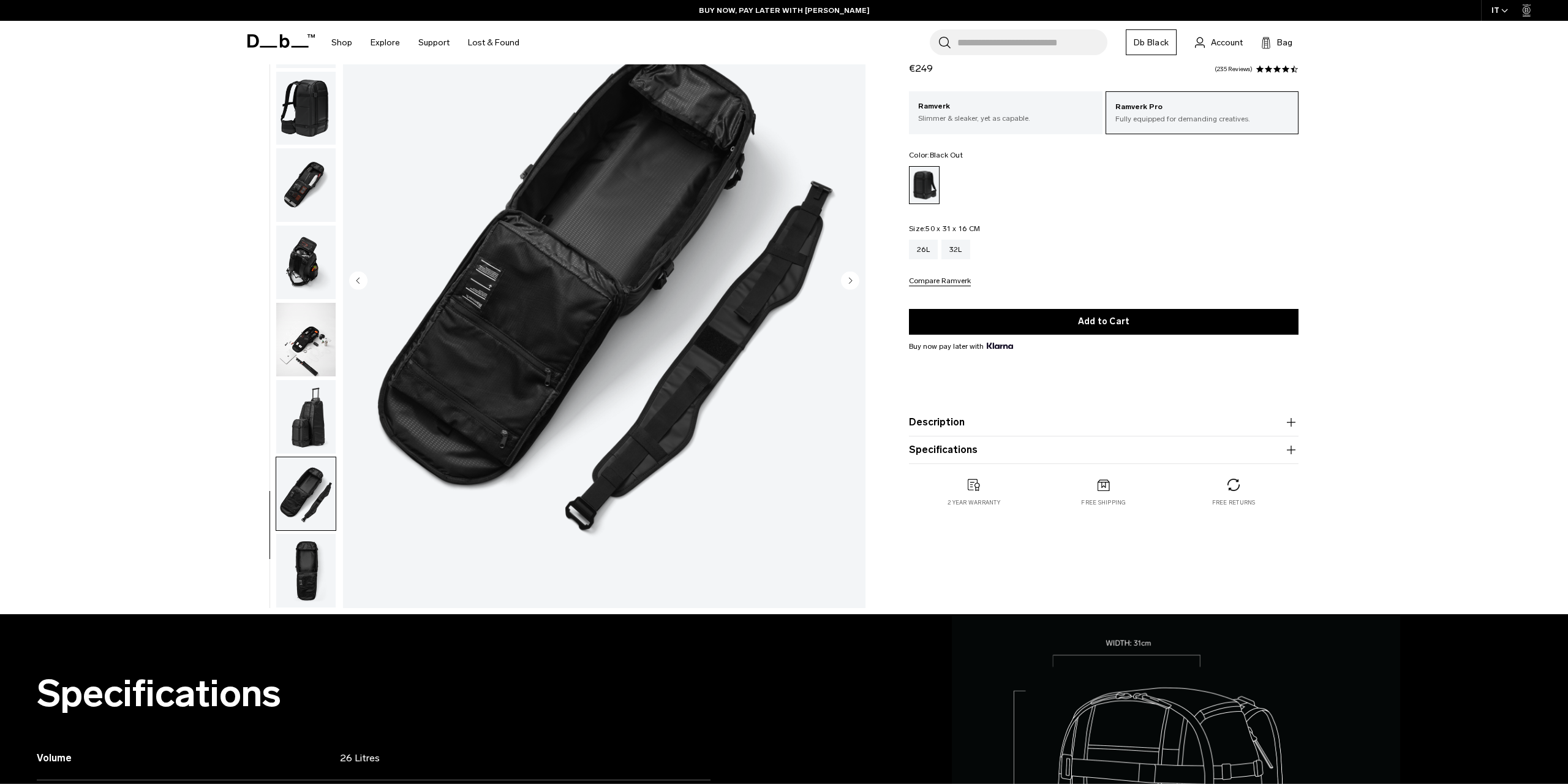
click at [309, 586] on img "button" at bounding box center [306, 570] width 60 height 73
